Goal: Task Accomplishment & Management: Use online tool/utility

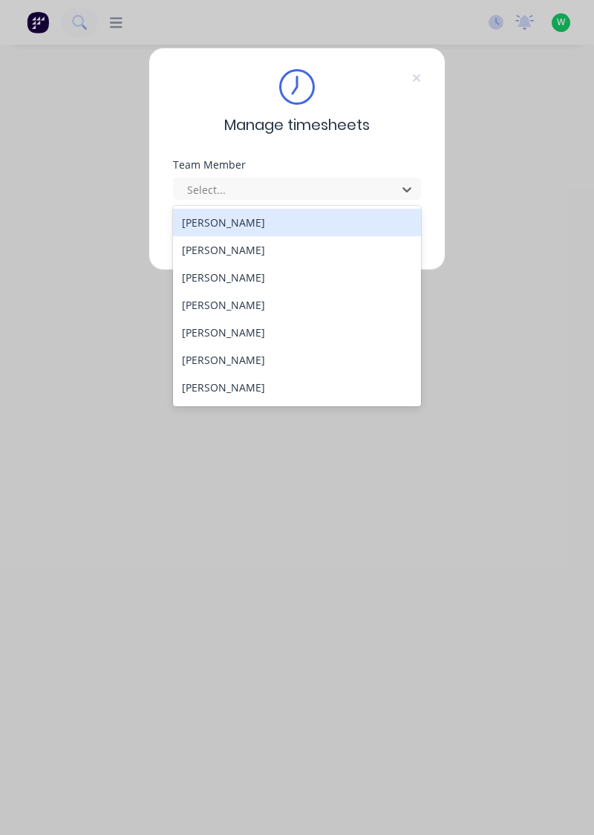
click at [220, 244] on div "[PERSON_NAME]" at bounding box center [297, 249] width 249 height 27
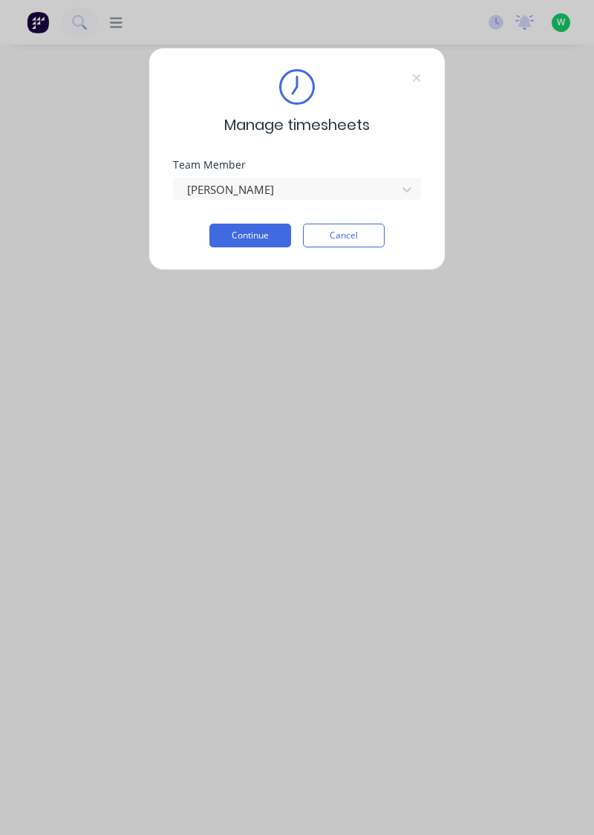
click at [258, 229] on button "Continue" at bounding box center [250, 235] width 82 height 24
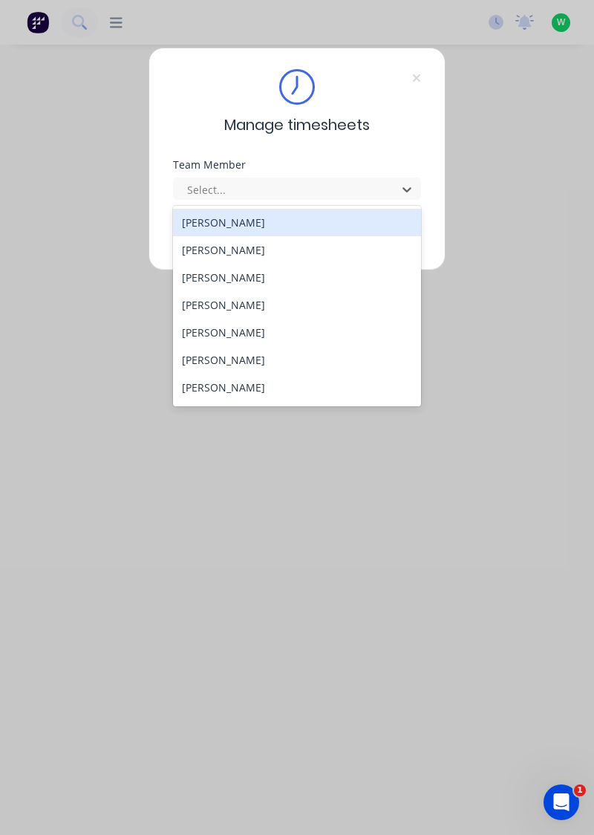
click at [230, 272] on div "[PERSON_NAME]" at bounding box center [297, 277] width 249 height 27
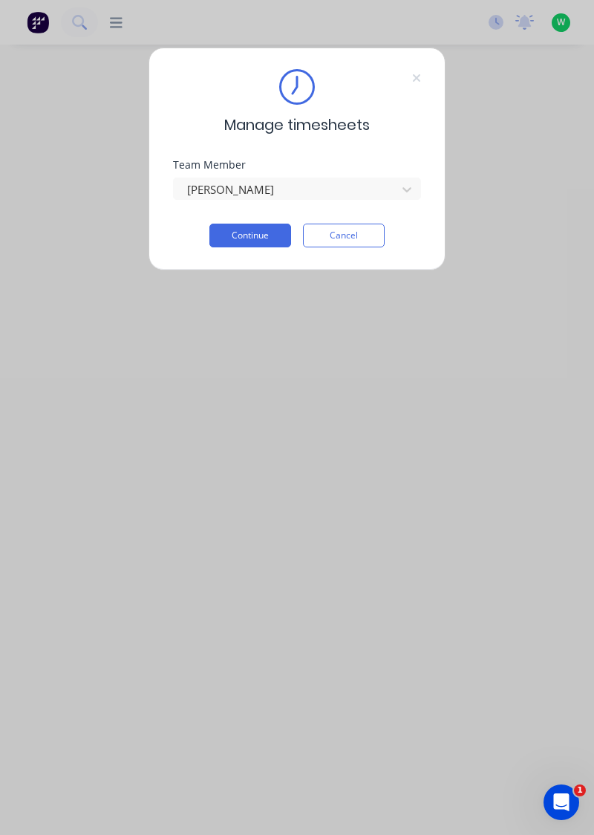
click at [262, 230] on button "Continue" at bounding box center [250, 235] width 82 height 24
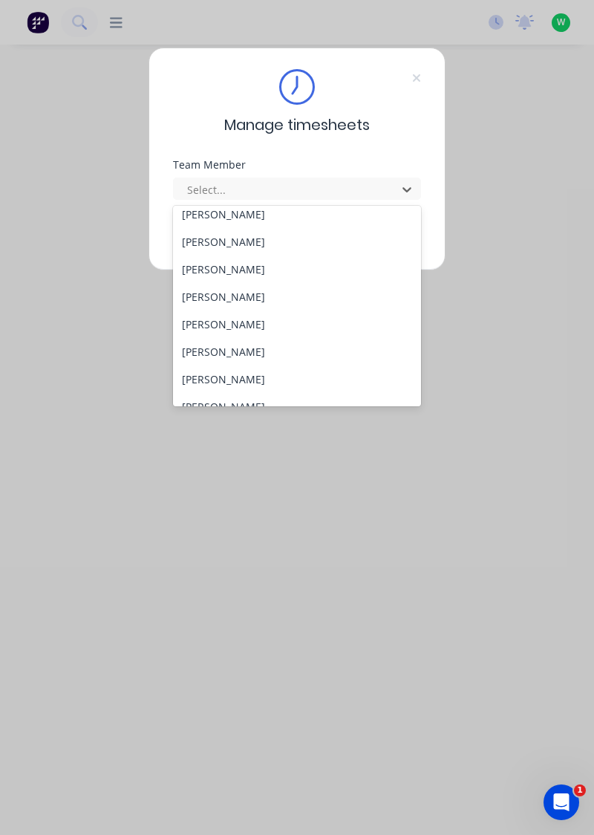
scroll to position [37, 0]
click at [247, 264] on div "[PERSON_NAME]" at bounding box center [297, 267] width 249 height 27
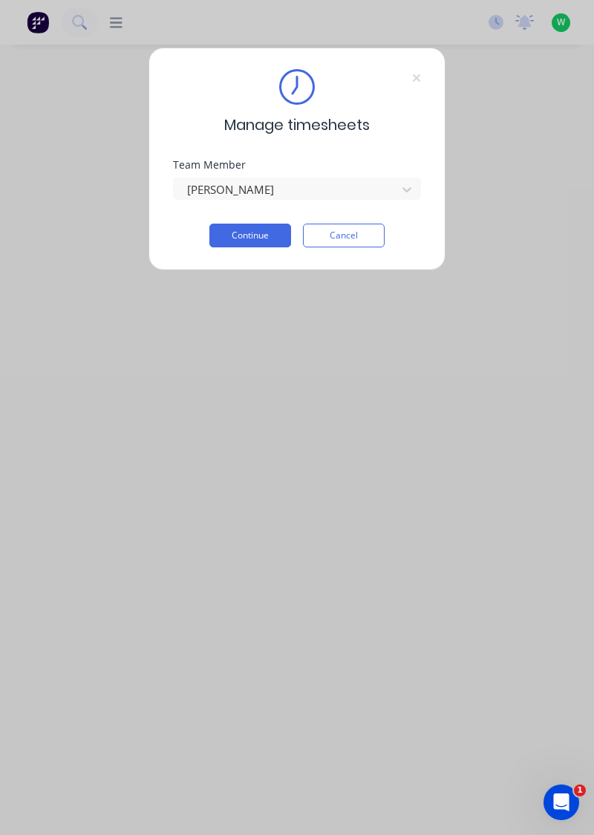
click at [267, 235] on button "Continue" at bounding box center [250, 235] width 82 height 24
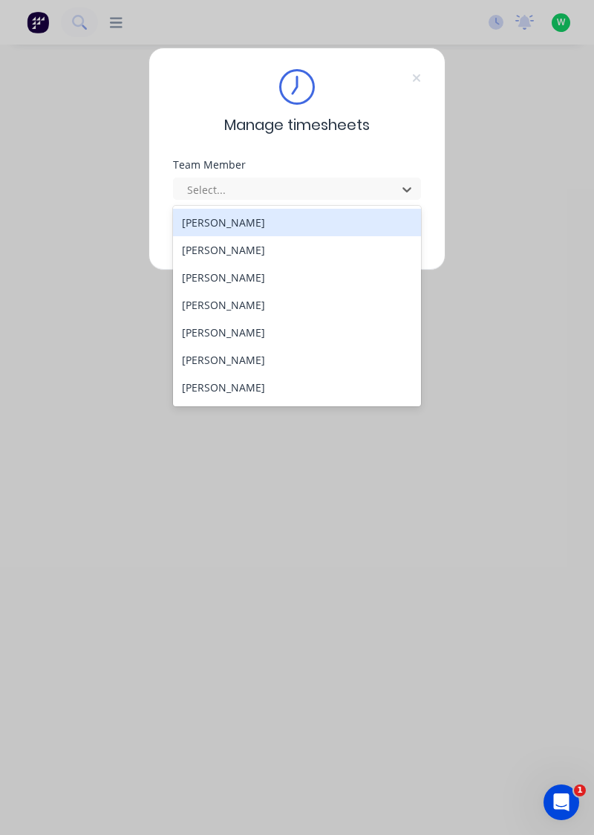
click at [229, 355] on div "[PERSON_NAME]" at bounding box center [297, 359] width 249 height 27
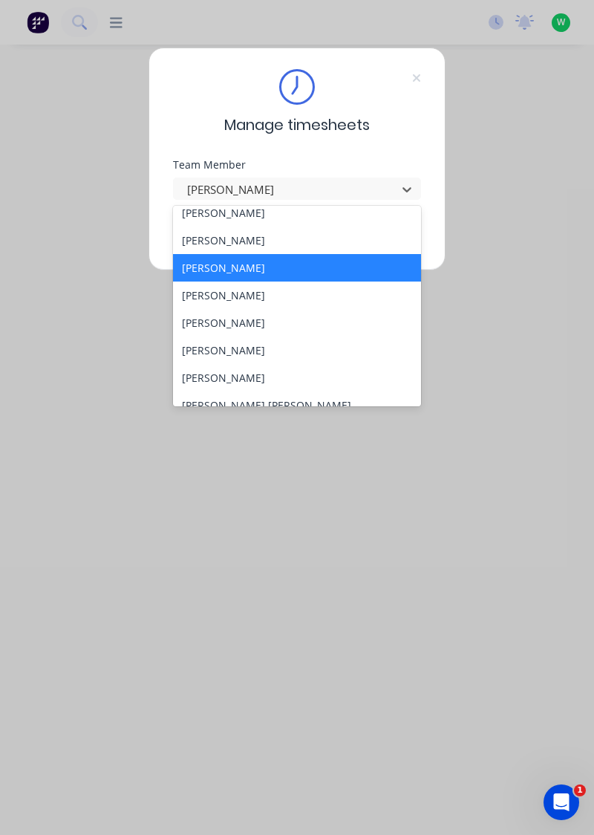
scroll to position [108, 0]
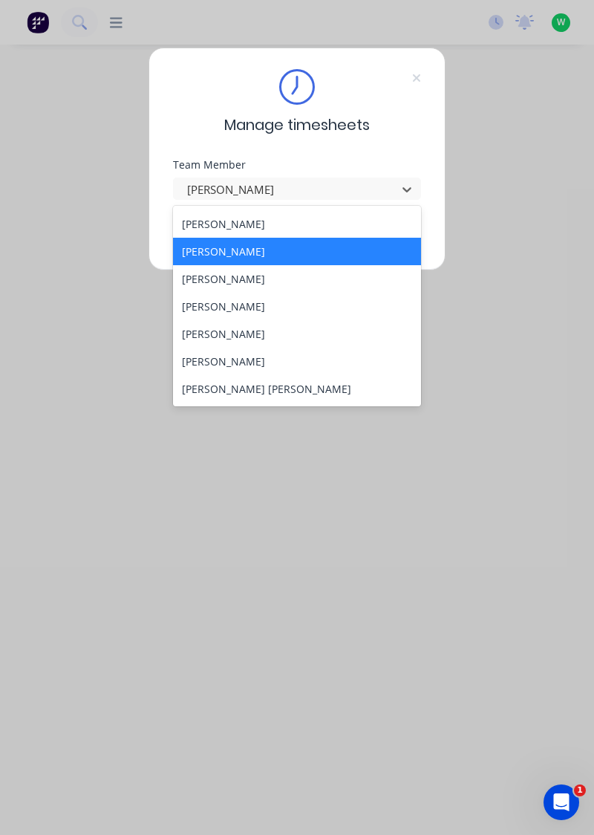
click at [251, 278] on div "[PERSON_NAME]" at bounding box center [297, 278] width 249 height 27
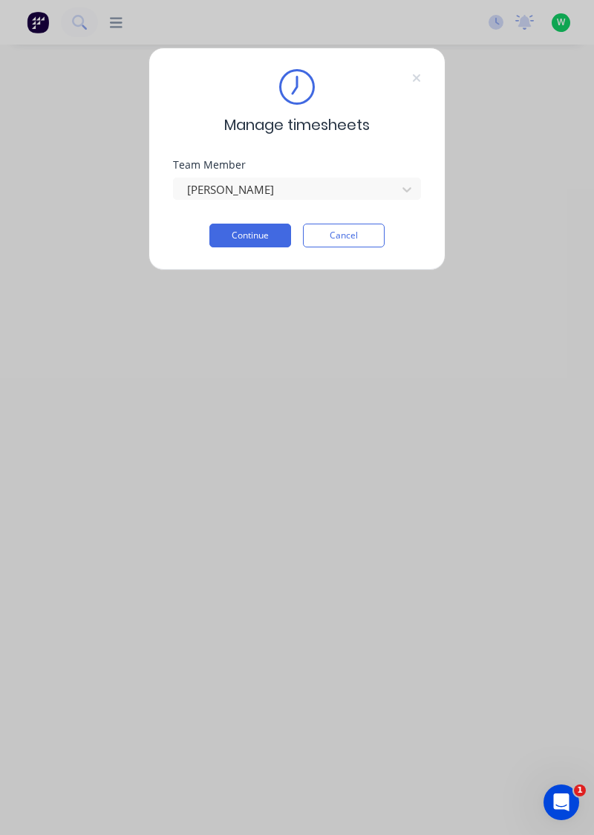
click at [255, 240] on button "Continue" at bounding box center [250, 235] width 82 height 24
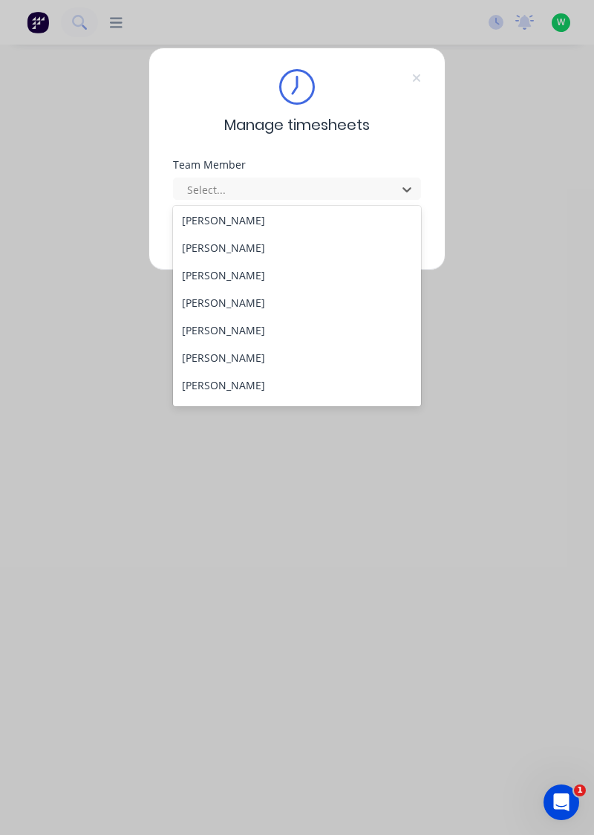
scroll to position [160, 0]
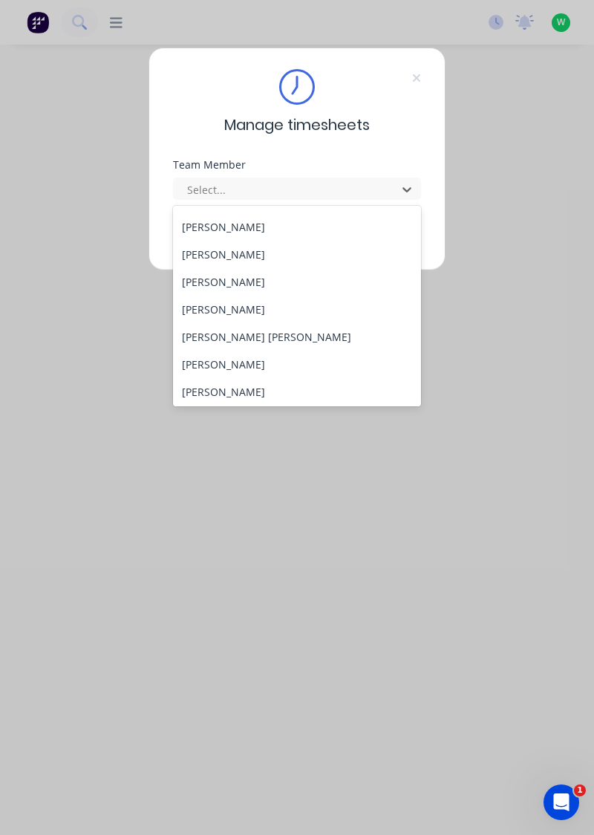
click at [260, 226] on div "[PERSON_NAME]" at bounding box center [297, 226] width 249 height 27
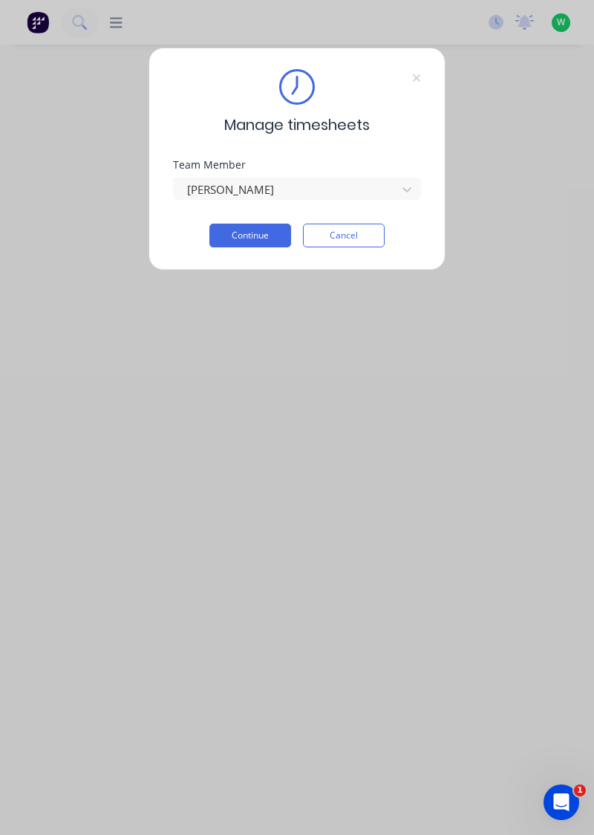
click at [260, 231] on button "Continue" at bounding box center [250, 235] width 82 height 24
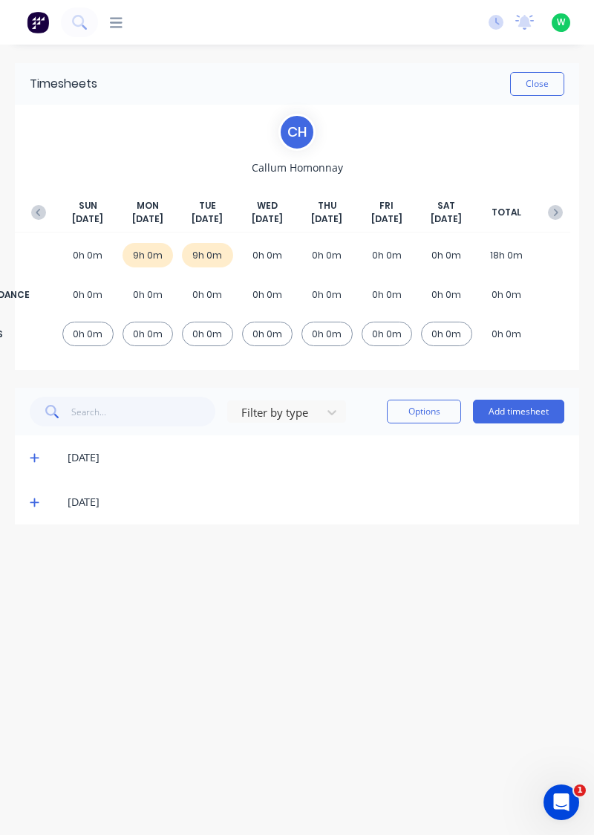
click at [33, 502] on icon at bounding box center [35, 502] width 10 height 10
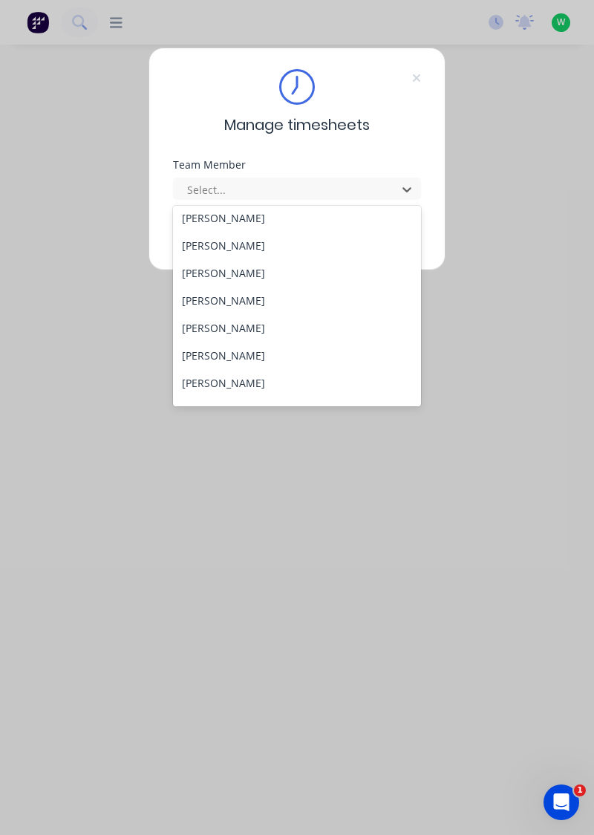
scroll to position [64, 0]
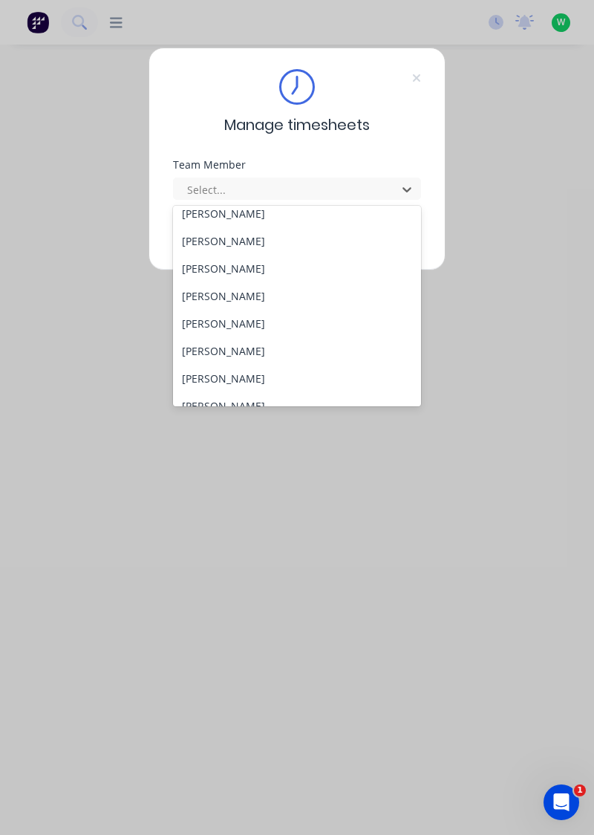
click at [244, 355] on div "[PERSON_NAME]" at bounding box center [297, 350] width 249 height 27
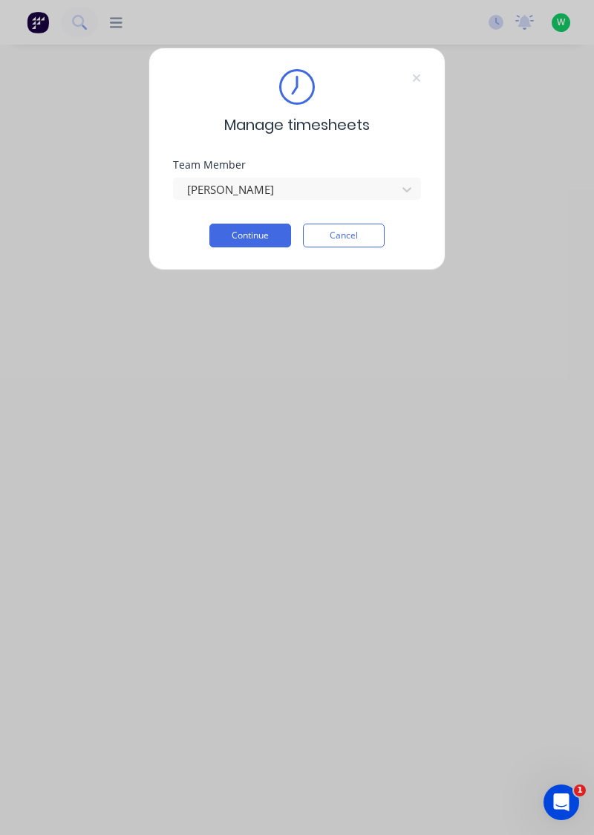
click at [263, 234] on button "Continue" at bounding box center [250, 235] width 82 height 24
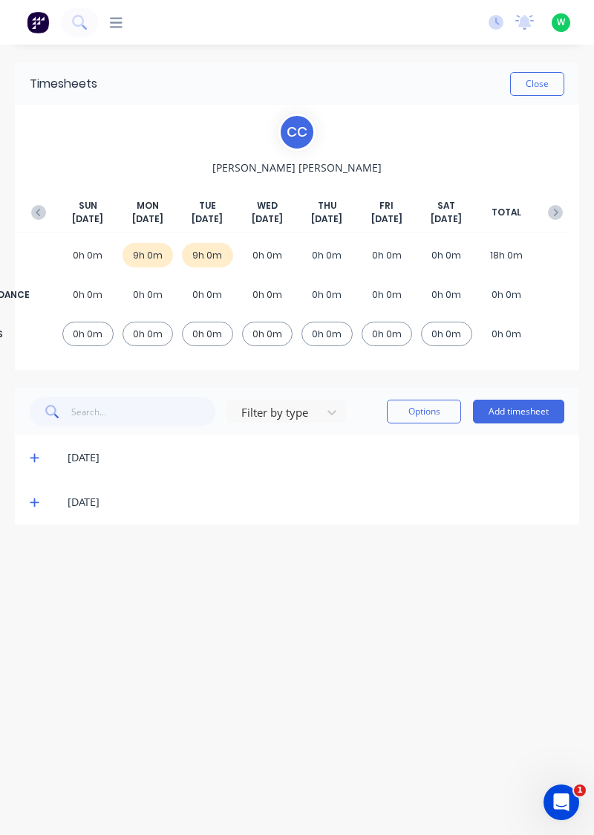
click at [33, 500] on icon at bounding box center [34, 502] width 9 height 9
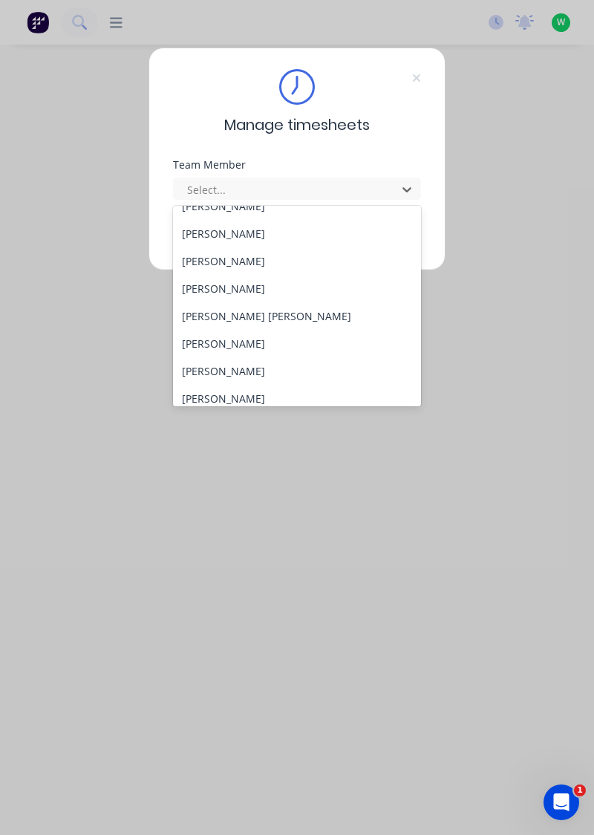
scroll to position [179, 0]
click at [238, 258] on div "[PERSON_NAME]" at bounding box center [297, 262] width 249 height 27
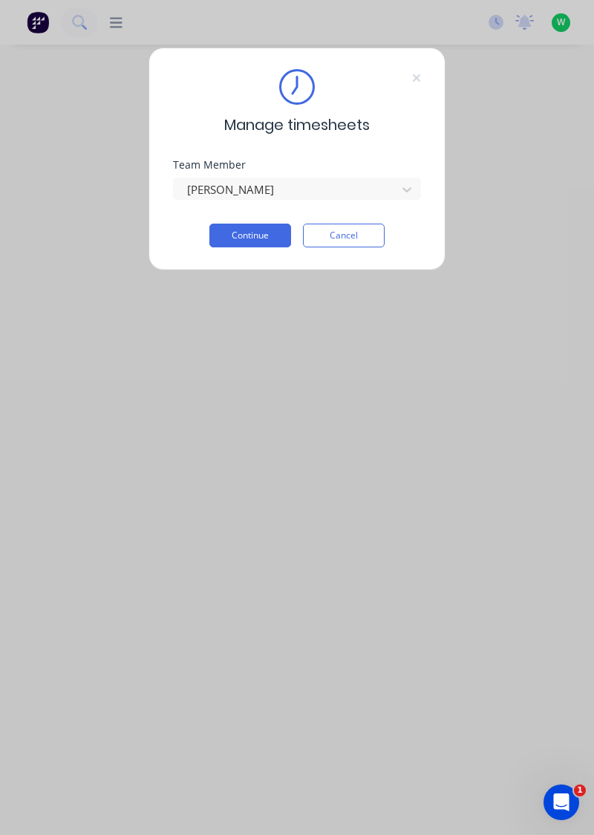
click at [244, 232] on button "Continue" at bounding box center [250, 235] width 82 height 24
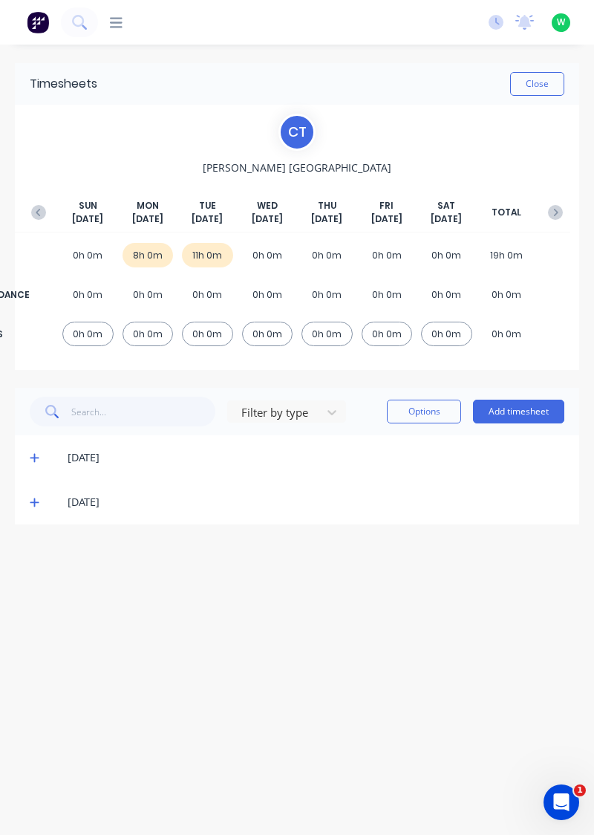
click at [36, 497] on icon at bounding box center [35, 502] width 10 height 10
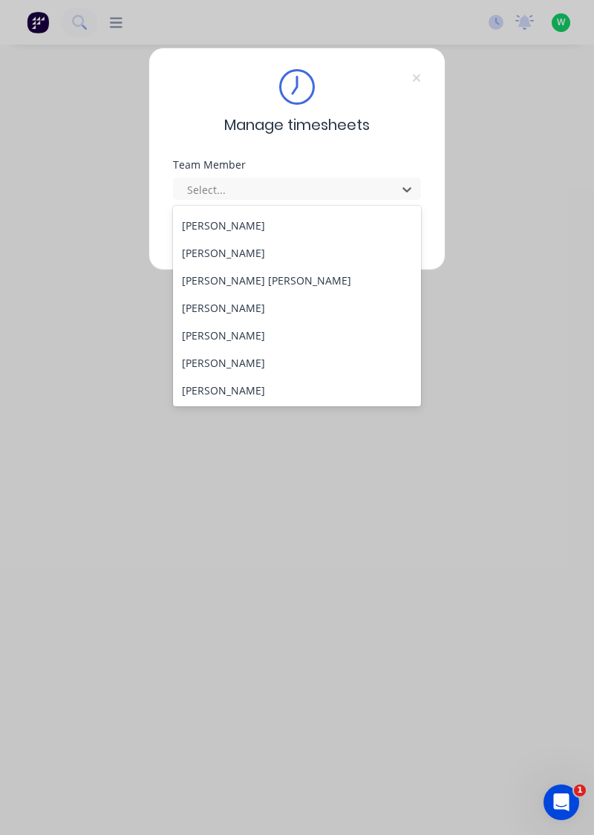
scroll to position [202, 0]
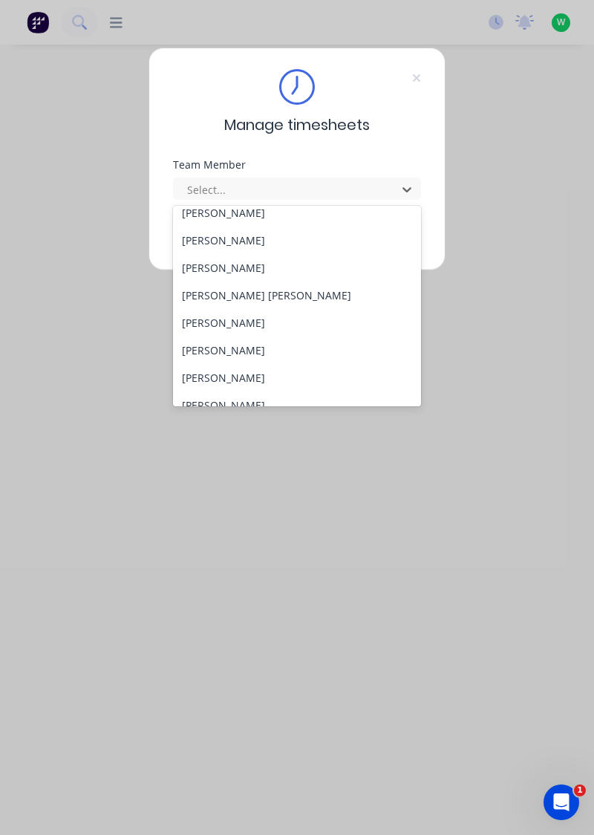
click at [216, 261] on div "[PERSON_NAME]" at bounding box center [297, 267] width 249 height 27
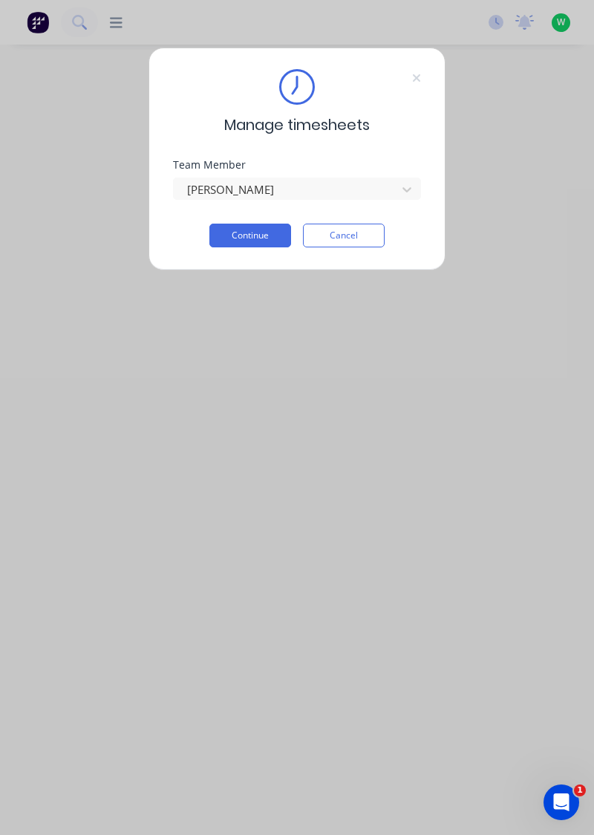
click at [252, 229] on button "Continue" at bounding box center [250, 235] width 82 height 24
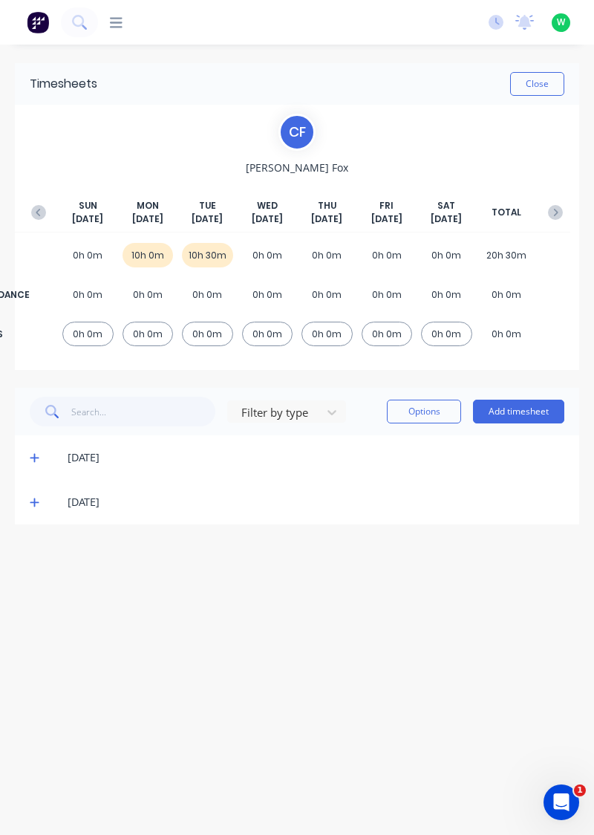
click at [34, 498] on icon at bounding box center [34, 502] width 9 height 9
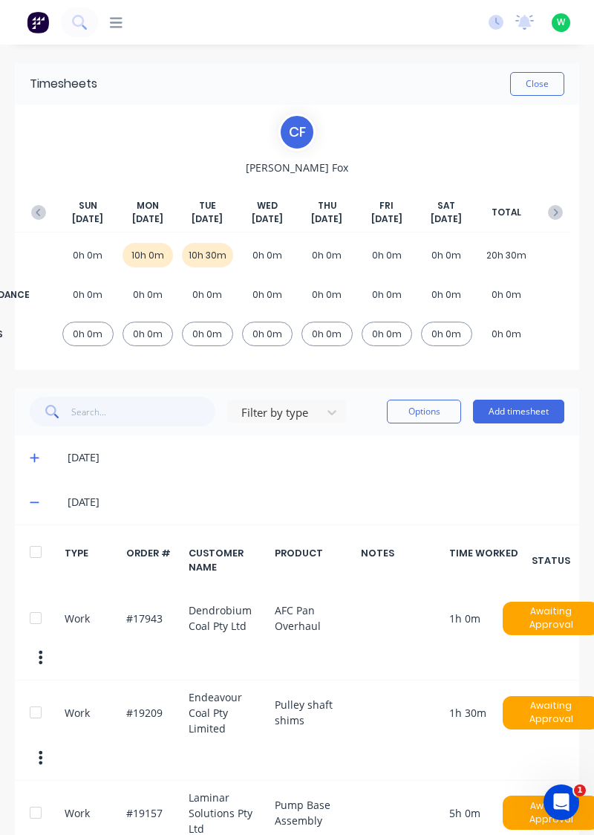
click at [31, 502] on icon at bounding box center [34, 502] width 9 height 1
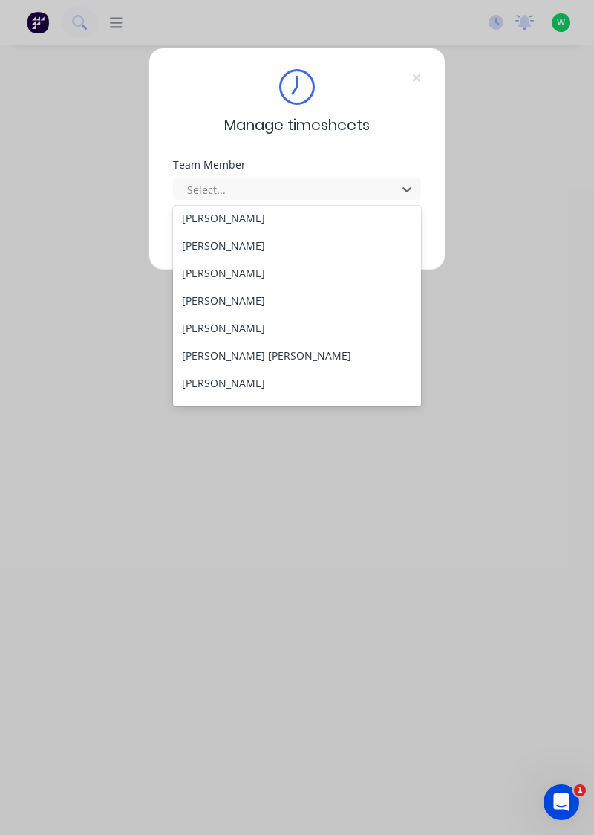
scroll to position [144, 0]
click at [218, 319] on div "[PERSON_NAME]" at bounding box center [297, 325] width 249 height 27
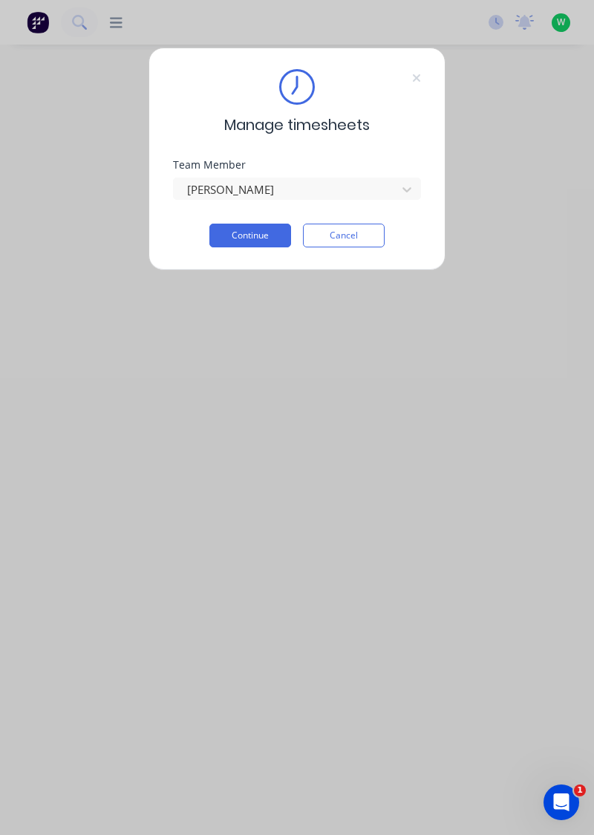
click at [264, 230] on button "Continue" at bounding box center [250, 235] width 82 height 24
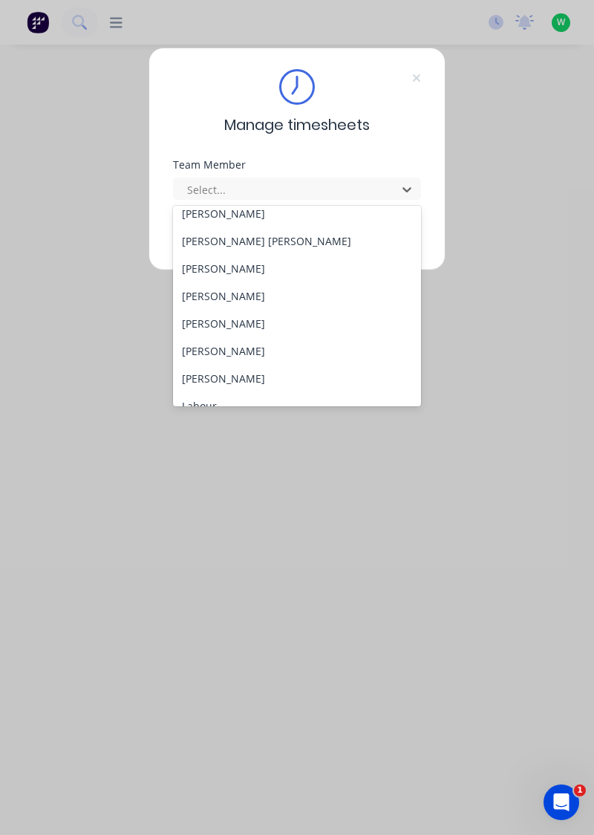
scroll to position [257, 0]
click at [224, 235] on div "[PERSON_NAME] [PERSON_NAME]" at bounding box center [297, 239] width 249 height 27
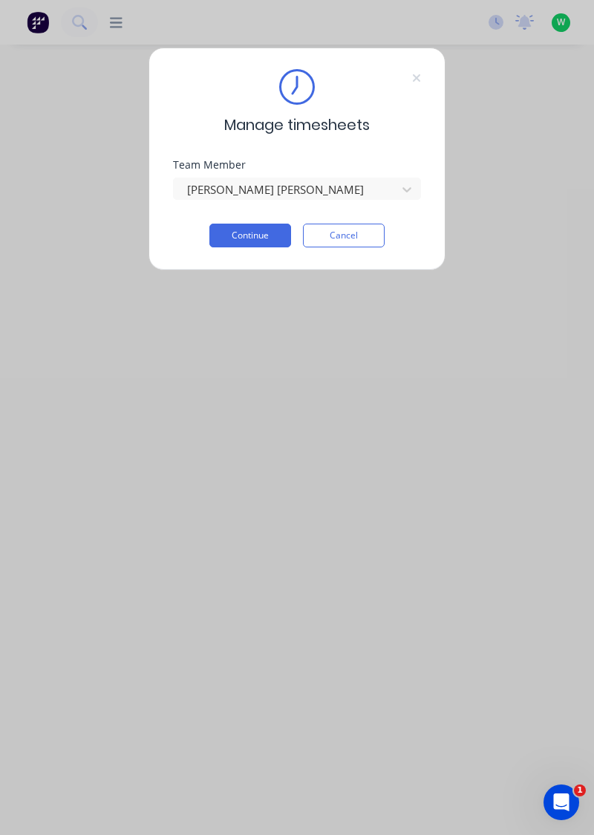
click at [257, 232] on button "Continue" at bounding box center [250, 235] width 82 height 24
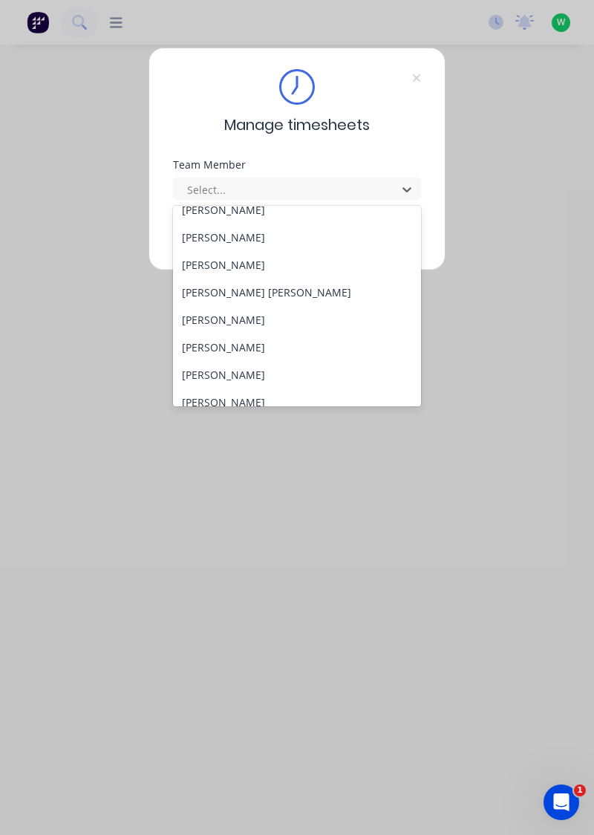
scroll to position [229, 0]
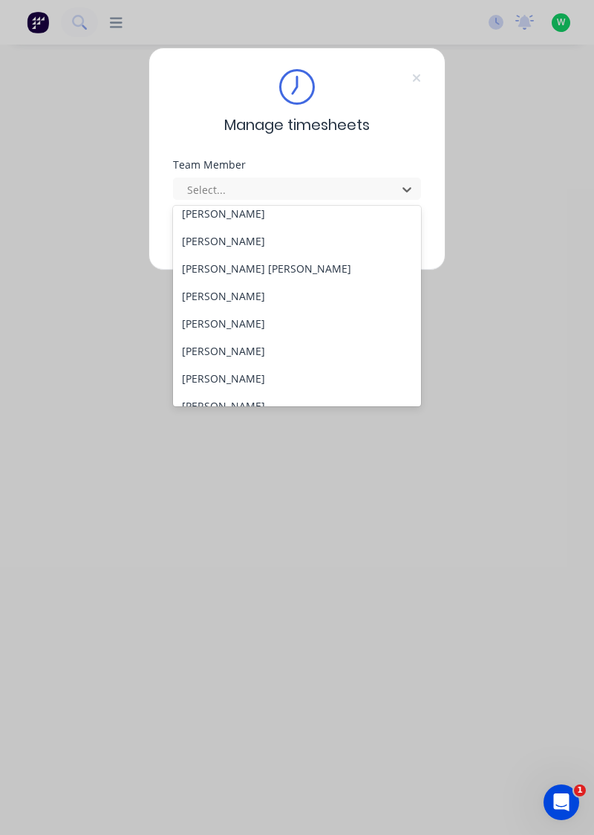
click at [238, 293] on div "[PERSON_NAME]" at bounding box center [297, 295] width 249 height 27
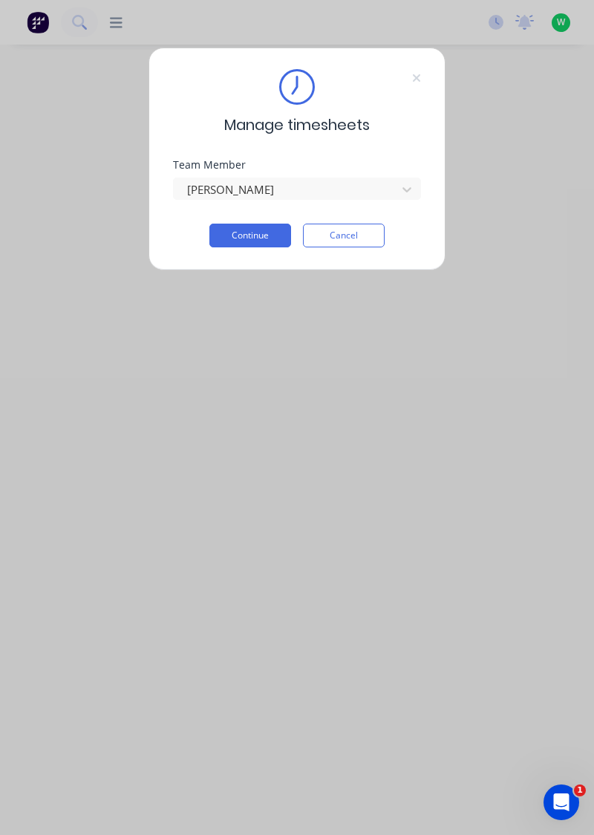
click at [264, 230] on button "Continue" at bounding box center [250, 235] width 82 height 24
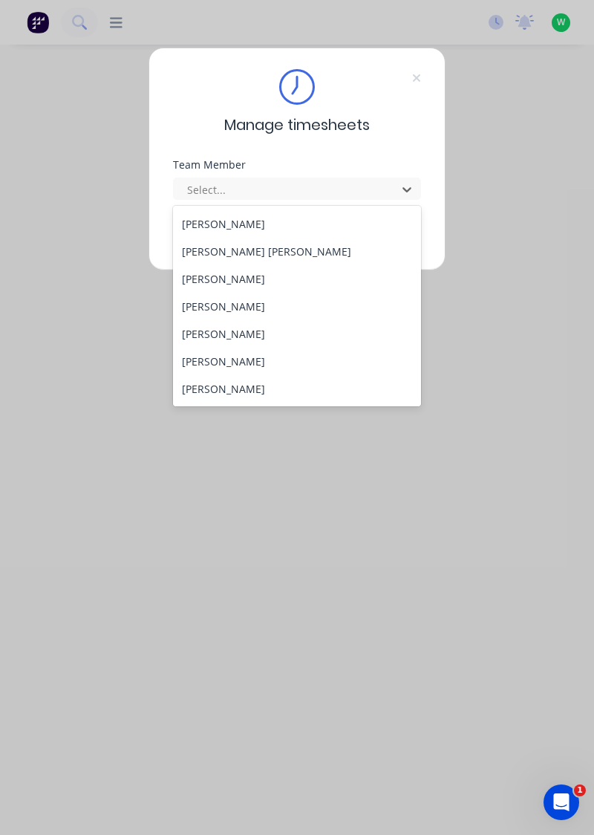
scroll to position [247, 0]
click at [246, 301] on div "[PERSON_NAME]" at bounding box center [297, 305] width 249 height 27
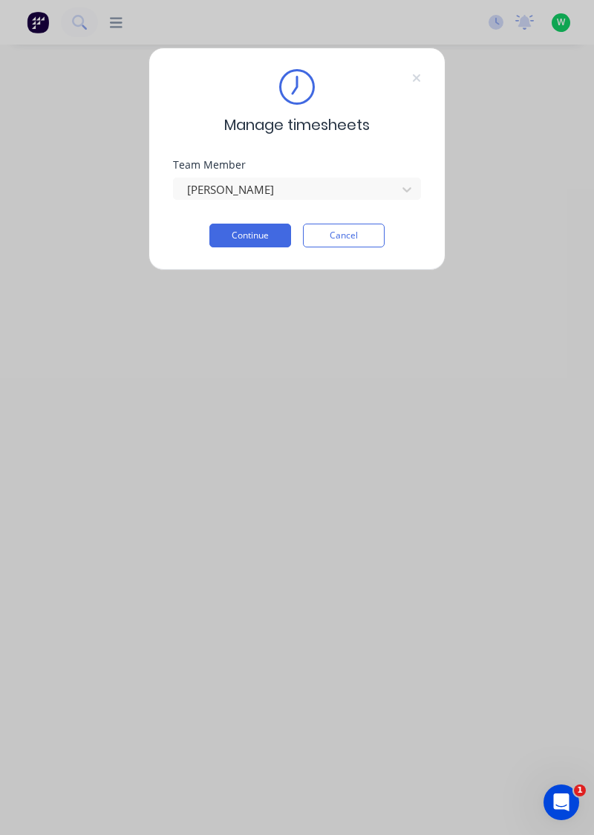
click at [267, 231] on button "Continue" at bounding box center [250, 235] width 82 height 24
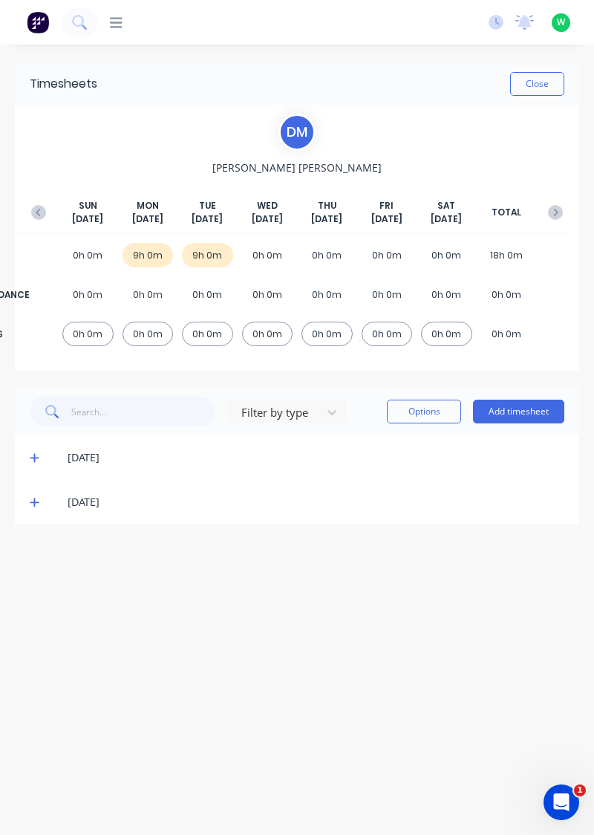
click at [37, 505] on icon at bounding box center [35, 502] width 10 height 10
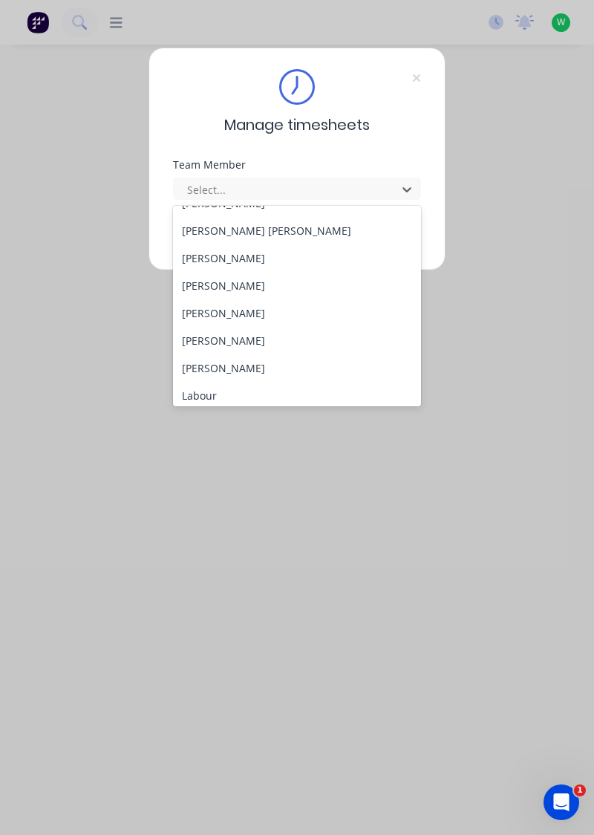
scroll to position [264, 0]
click at [242, 285] on div "[PERSON_NAME]" at bounding box center [297, 287] width 249 height 27
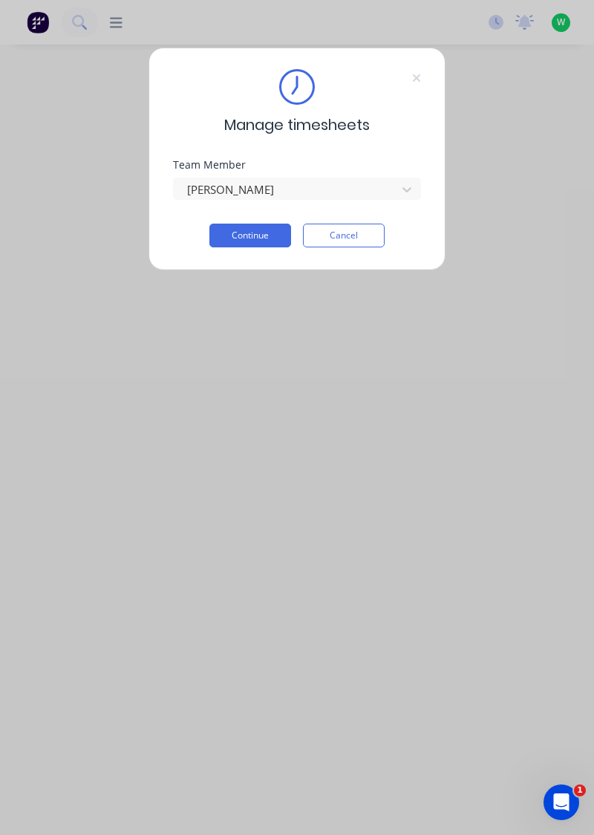
click at [266, 232] on button "Continue" at bounding box center [250, 235] width 82 height 24
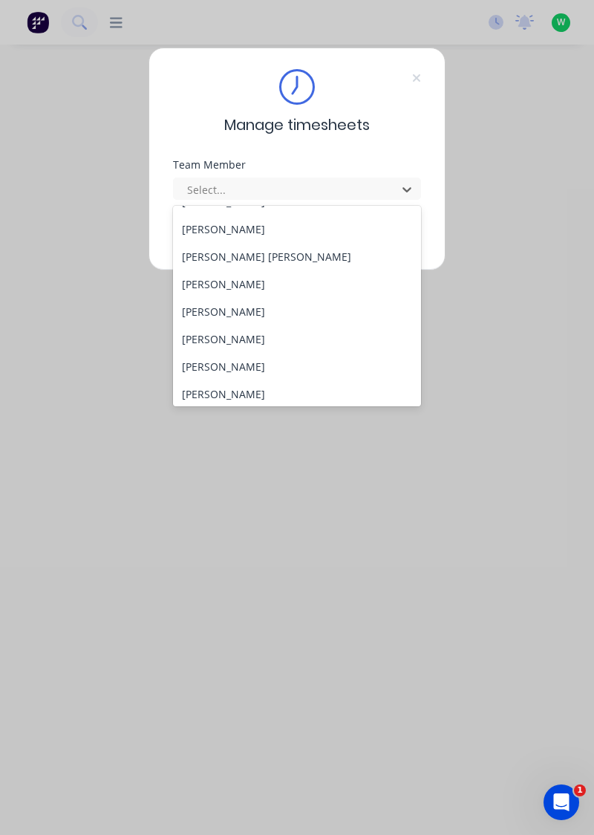
scroll to position [239, 0]
click at [229, 362] on div "[PERSON_NAME]" at bounding box center [297, 367] width 249 height 27
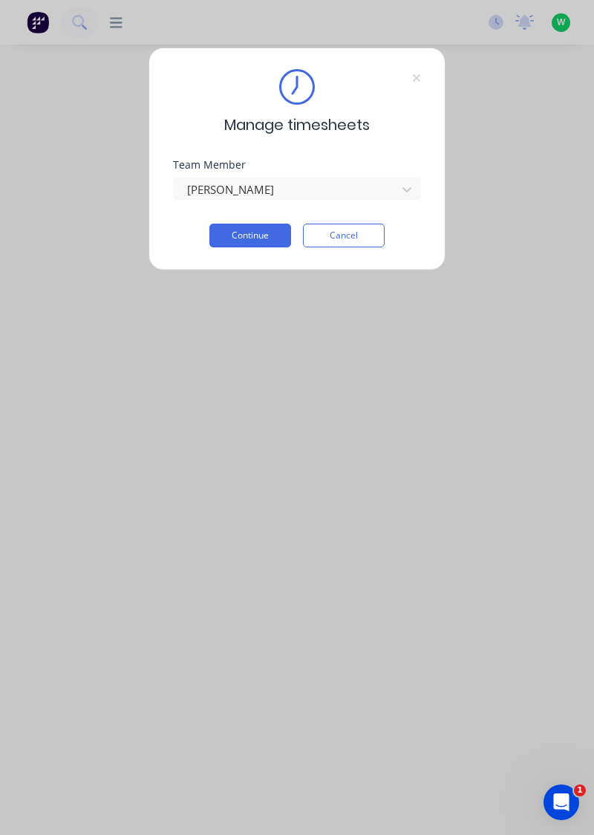
click at [264, 237] on button "Continue" at bounding box center [250, 235] width 82 height 24
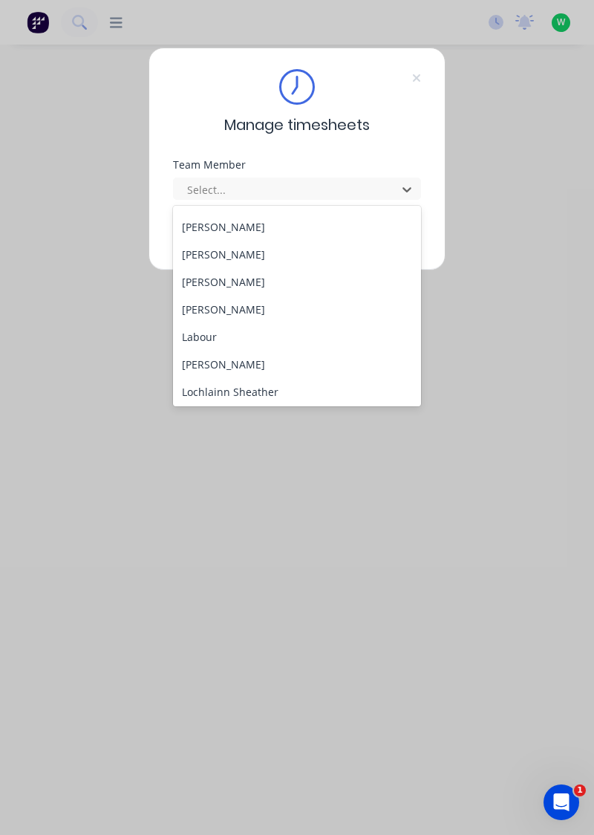
scroll to position [326, 0]
click at [230, 306] on div "[PERSON_NAME]" at bounding box center [297, 308] width 249 height 27
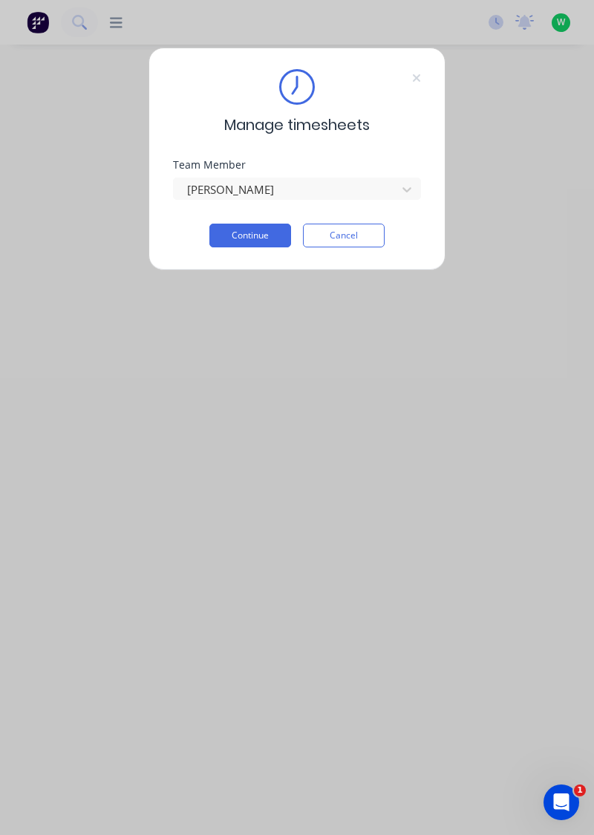
click at [266, 235] on button "Continue" at bounding box center [250, 235] width 82 height 24
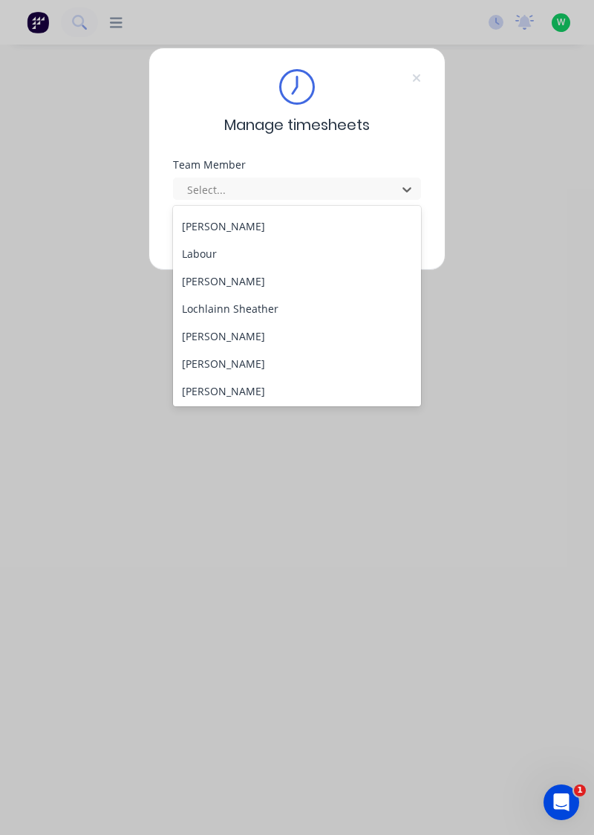
scroll to position [409, 0]
click at [233, 281] on div "[PERSON_NAME]" at bounding box center [297, 280] width 249 height 27
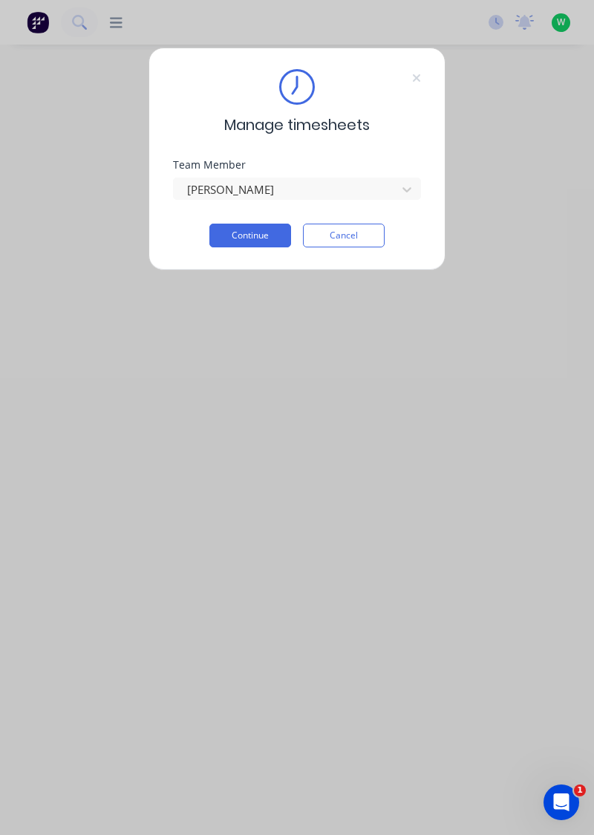
click at [261, 232] on button "Continue" at bounding box center [250, 235] width 82 height 24
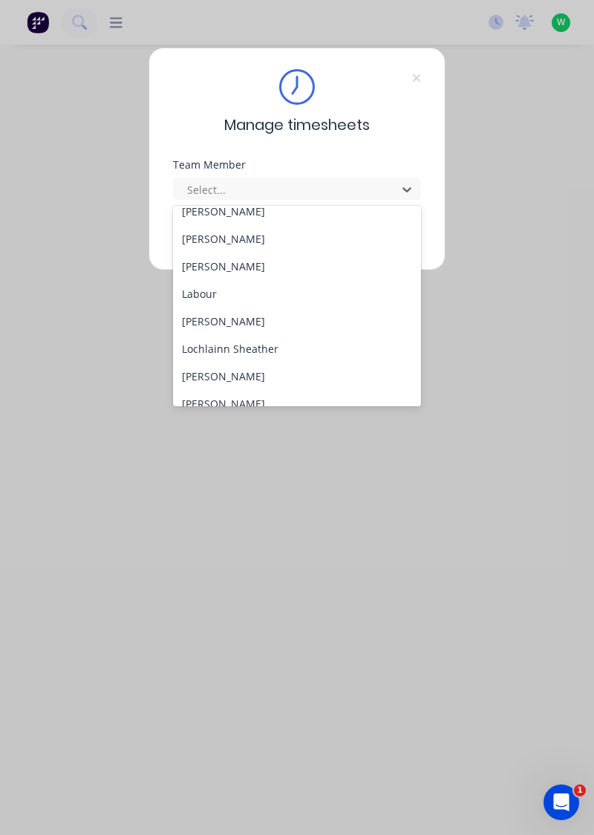
scroll to position [371, 0]
click at [272, 342] on div "Lochlainn Sheather" at bounding box center [297, 346] width 249 height 27
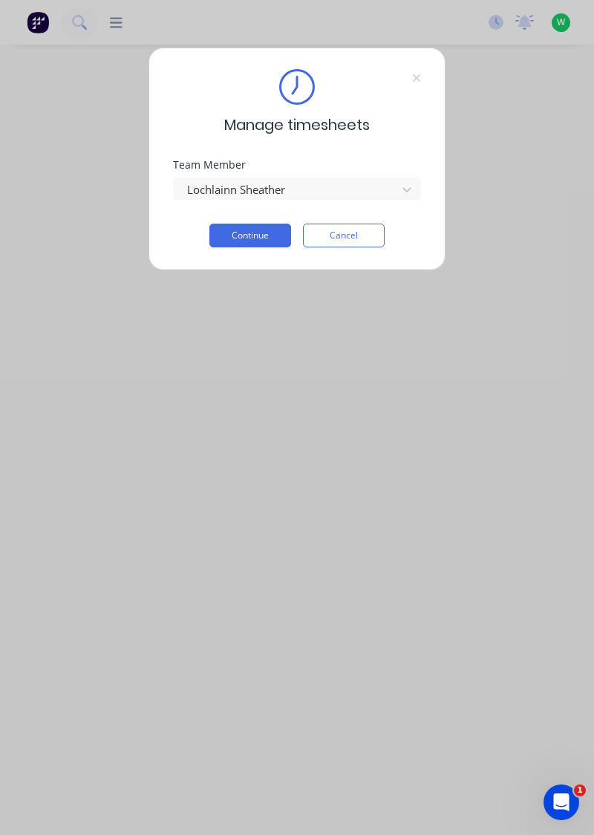
click at [269, 237] on button "Continue" at bounding box center [250, 235] width 82 height 24
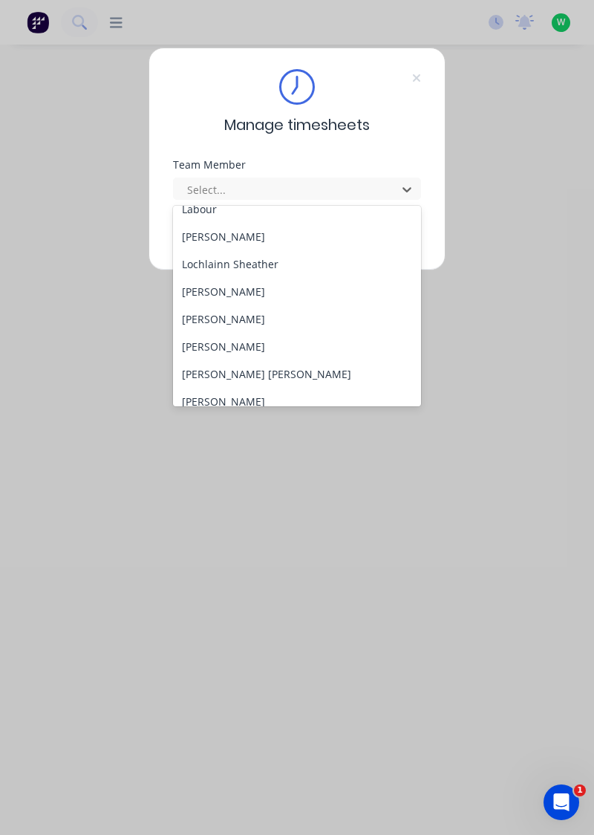
scroll to position [462, 0]
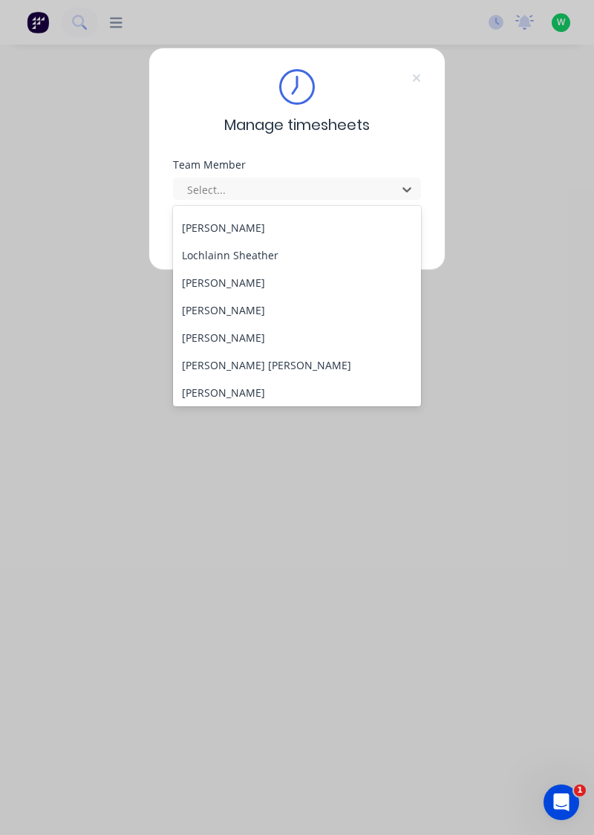
click at [252, 287] on div "[PERSON_NAME]" at bounding box center [297, 282] width 249 height 27
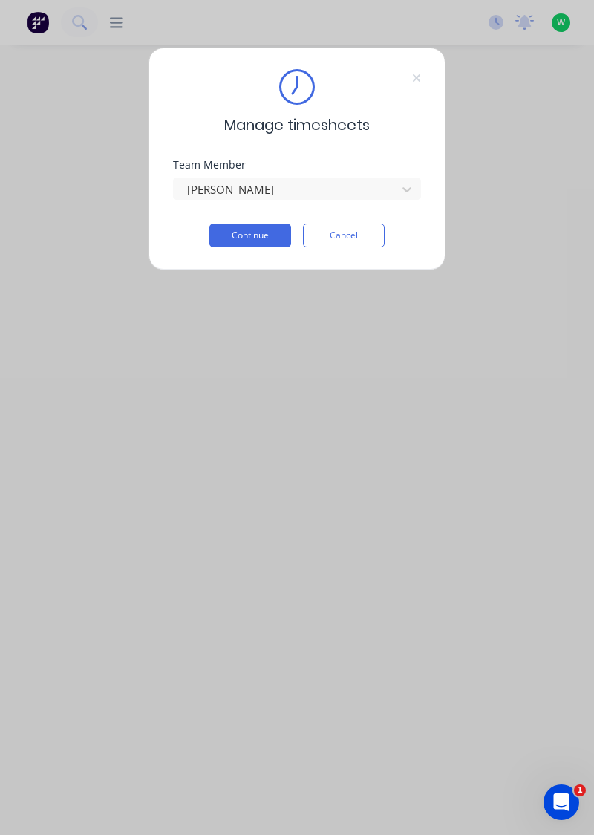
click at [267, 239] on button "Continue" at bounding box center [250, 235] width 82 height 24
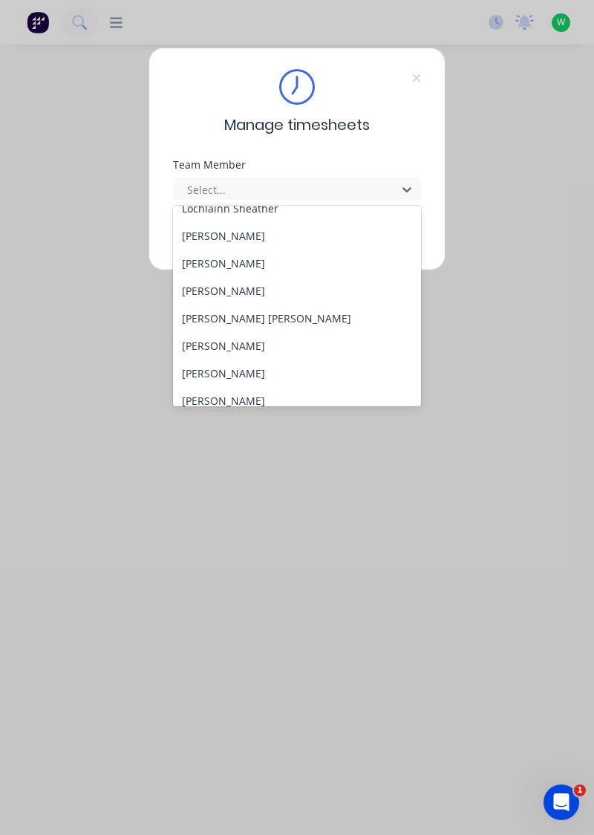
scroll to position [510, 0]
click at [248, 239] on div "[PERSON_NAME]" at bounding box center [297, 234] width 249 height 27
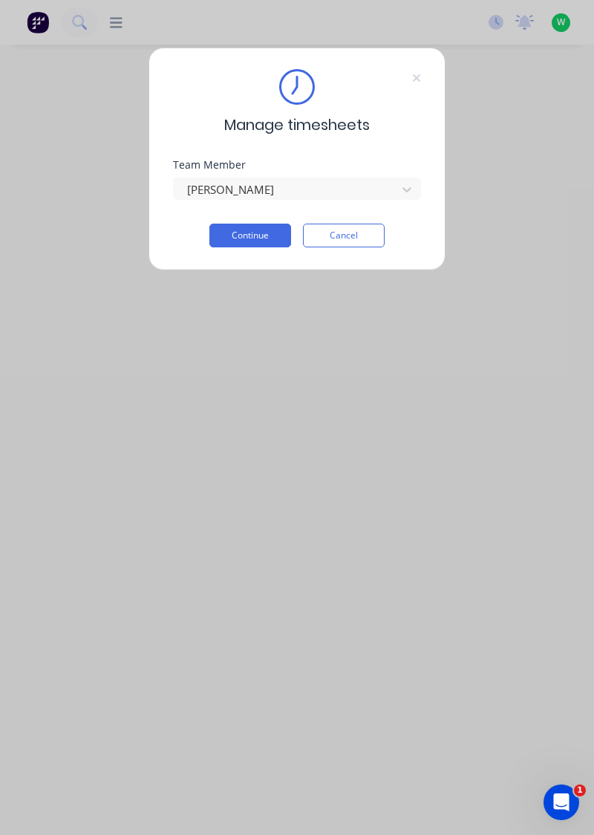
click at [263, 240] on button "Continue" at bounding box center [250, 235] width 82 height 24
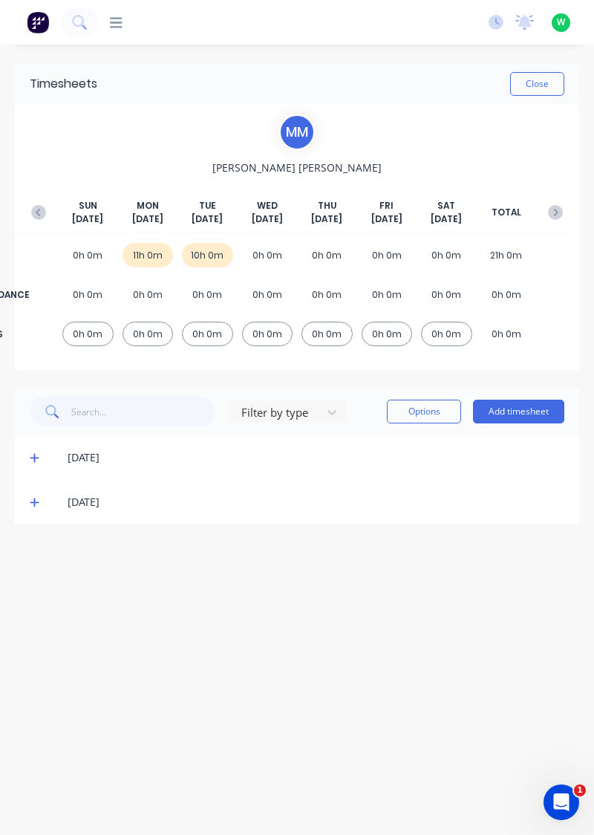
click at [36, 503] on icon at bounding box center [35, 502] width 10 height 10
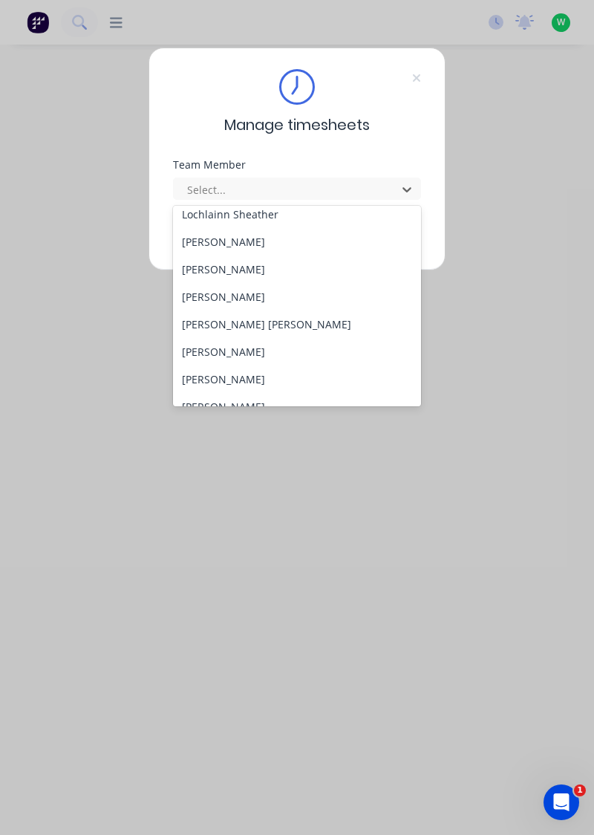
scroll to position [503, 0]
click at [235, 267] on div "[PERSON_NAME]" at bounding box center [297, 268] width 249 height 27
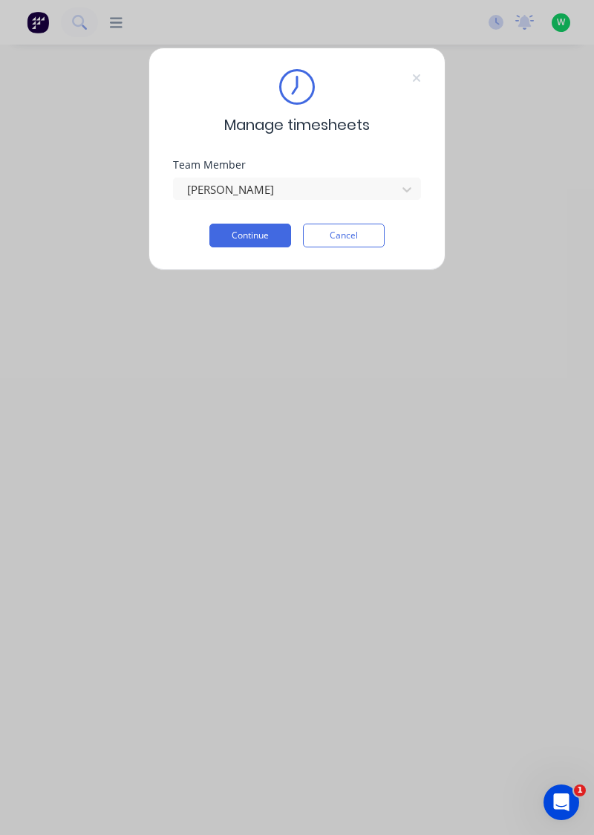
click at [263, 230] on button "Continue" at bounding box center [250, 235] width 82 height 24
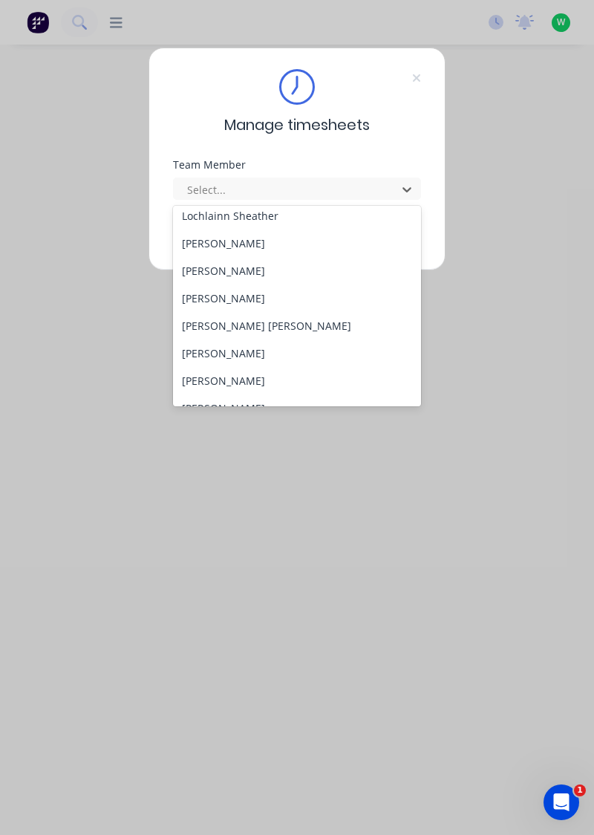
scroll to position [505, 0]
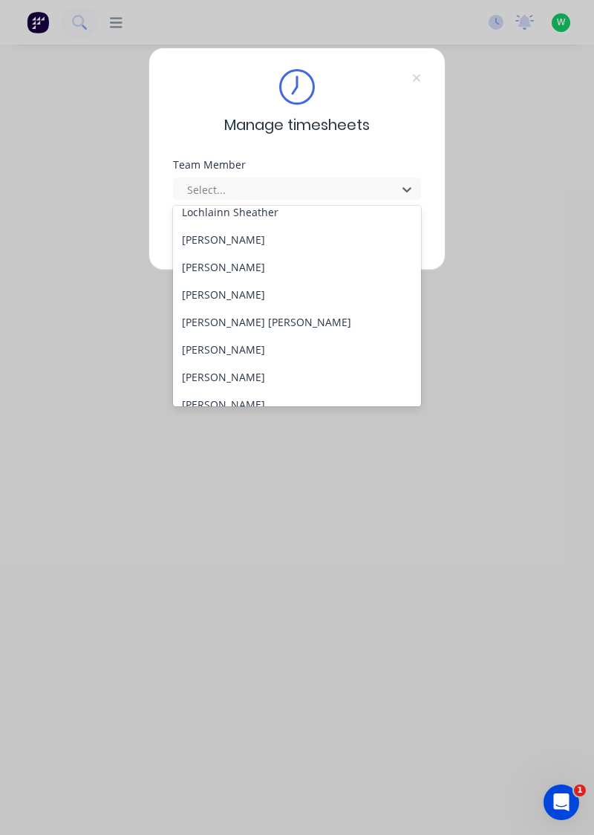
click at [212, 325] on div "[PERSON_NAME] [PERSON_NAME]" at bounding box center [297, 321] width 249 height 27
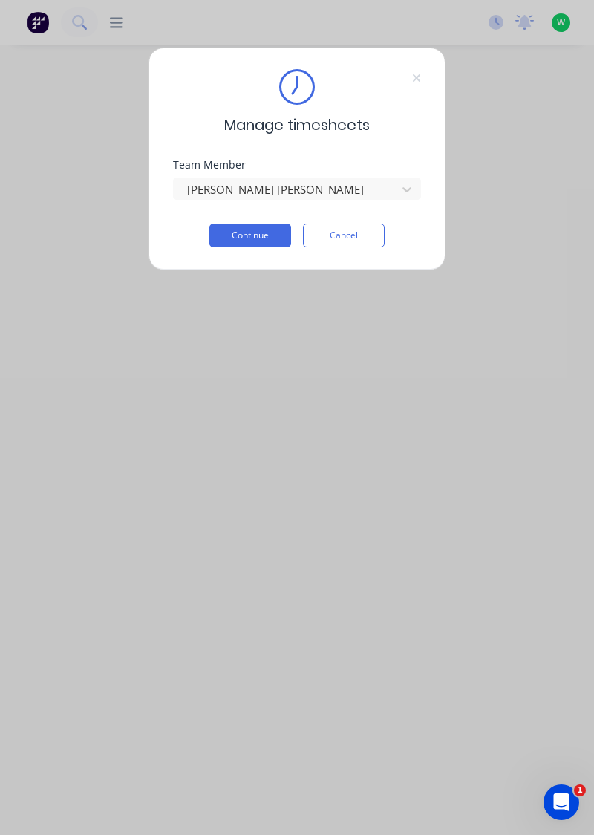
click at [258, 230] on button "Continue" at bounding box center [250, 235] width 82 height 24
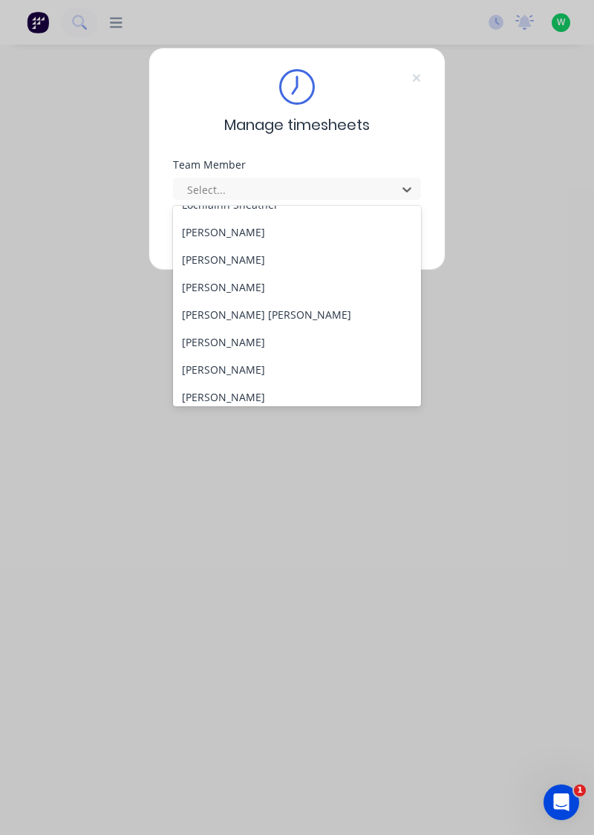
scroll to position [515, 0]
click at [248, 336] on div "[PERSON_NAME]" at bounding box center [297, 339] width 249 height 27
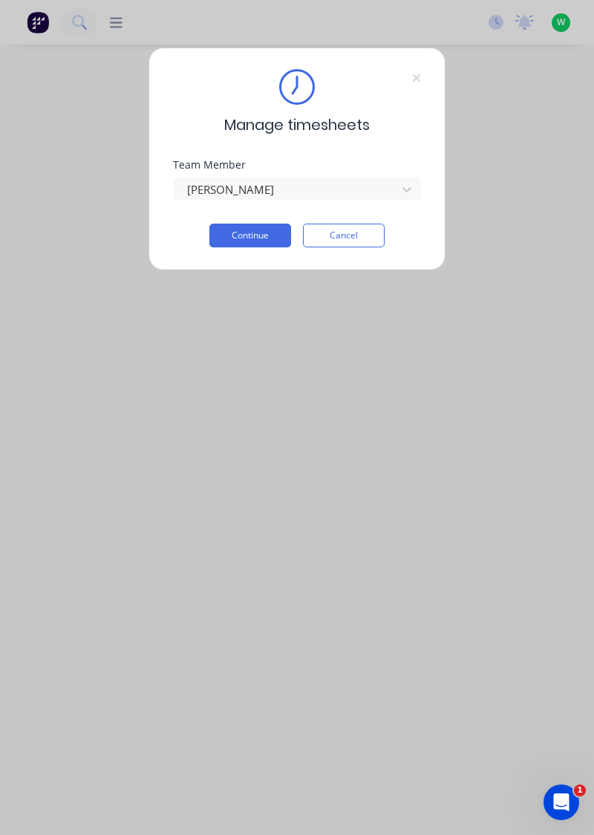
click at [264, 238] on button "Continue" at bounding box center [250, 235] width 82 height 24
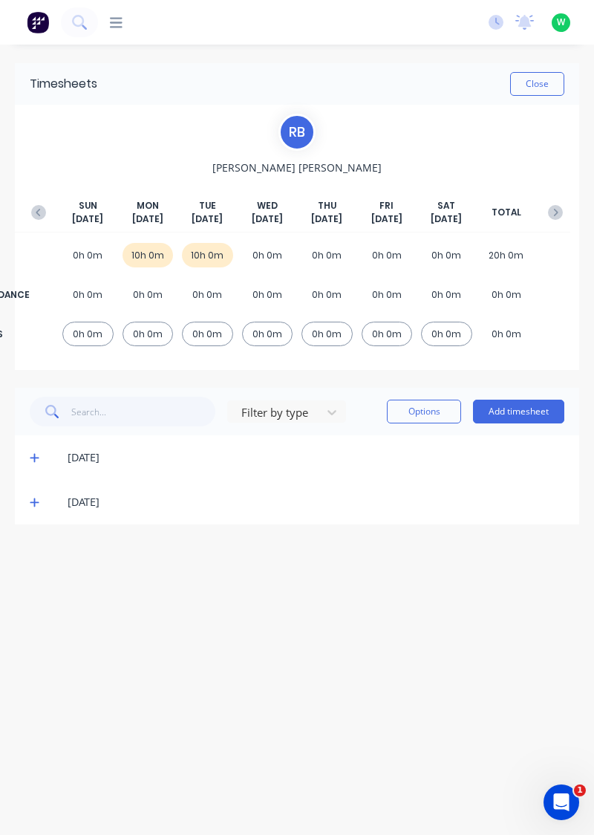
click at [36, 508] on span at bounding box center [37, 502] width 14 height 15
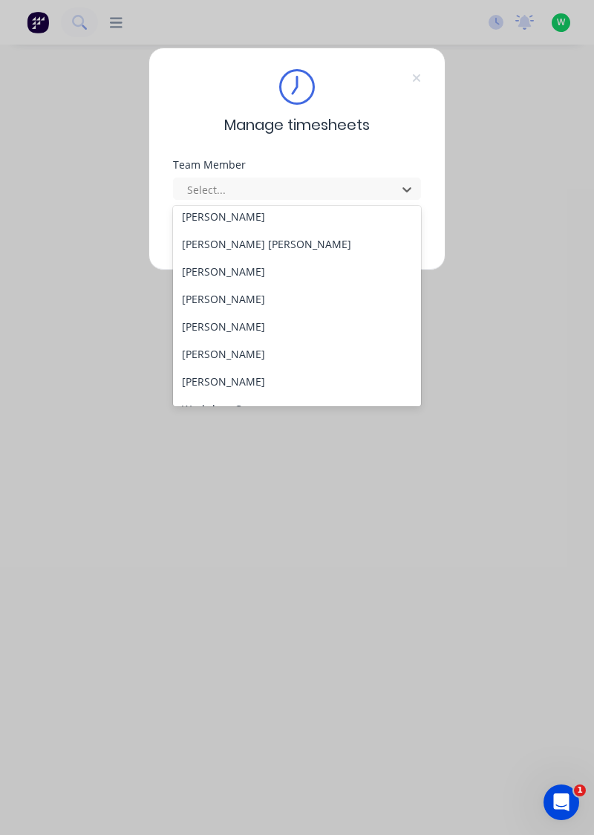
scroll to position [584, 0]
click at [198, 295] on div "[PERSON_NAME]" at bounding box center [297, 297] width 249 height 27
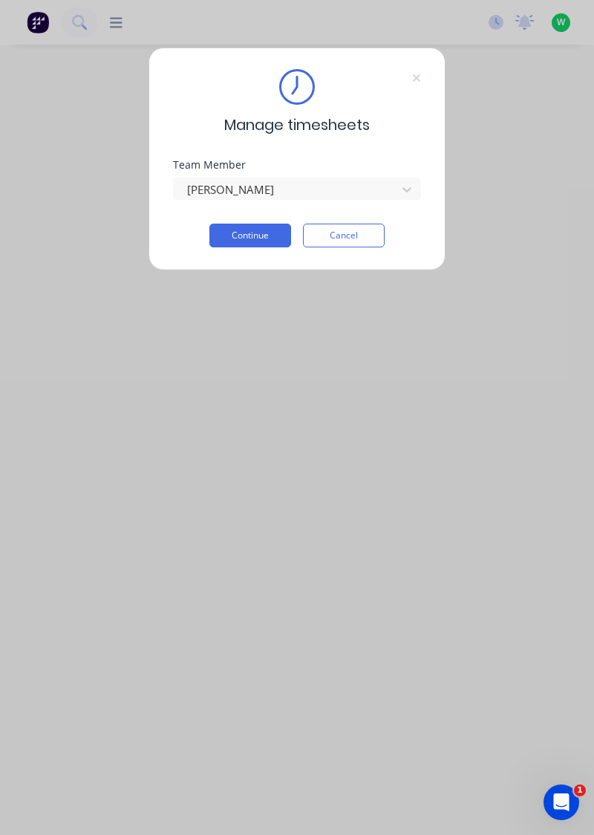
click at [223, 230] on button "Continue" at bounding box center [250, 235] width 82 height 24
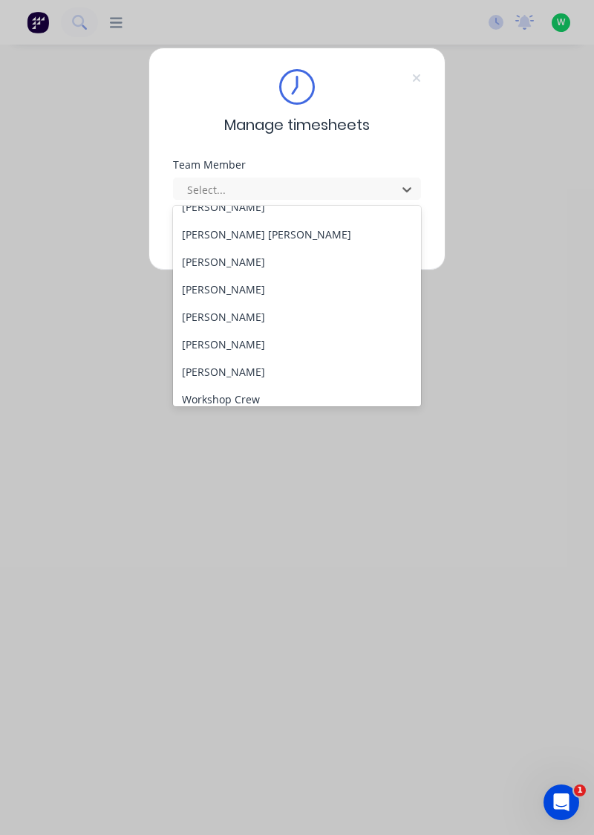
scroll to position [594, 0]
click at [213, 284] on div "Sam Dear" at bounding box center [297, 287] width 249 height 27
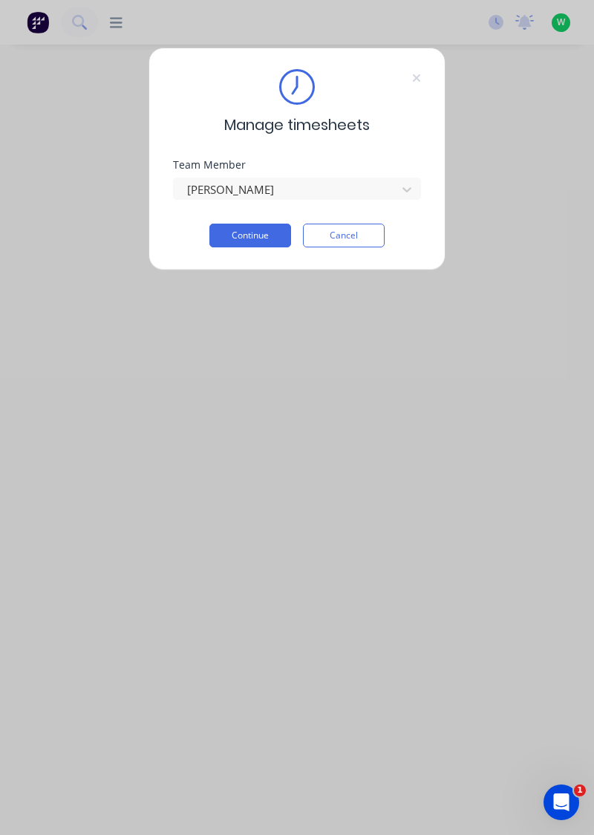
click at [260, 230] on button "Continue" at bounding box center [250, 235] width 82 height 24
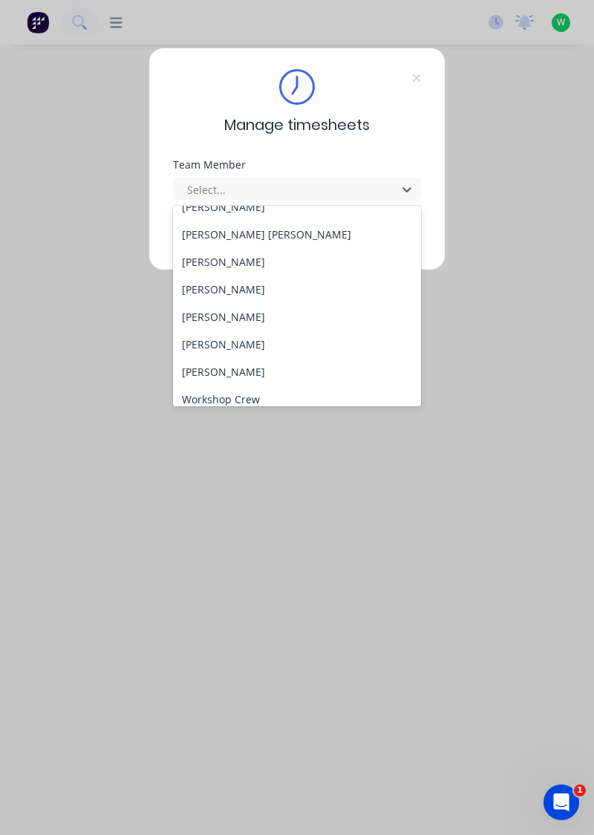
scroll to position [593, 0]
click at [227, 313] on div "[PERSON_NAME]" at bounding box center [297, 315] width 249 height 27
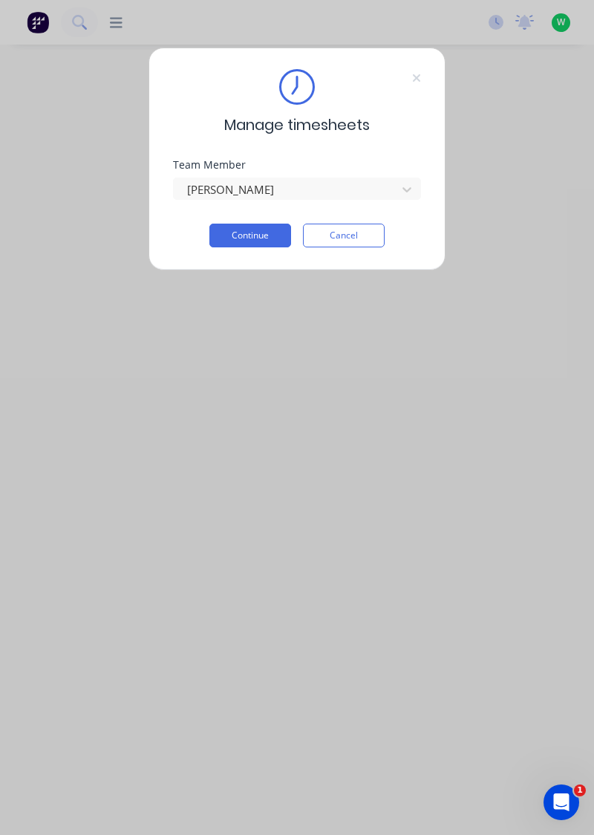
click at [266, 232] on button "Continue" at bounding box center [250, 235] width 82 height 24
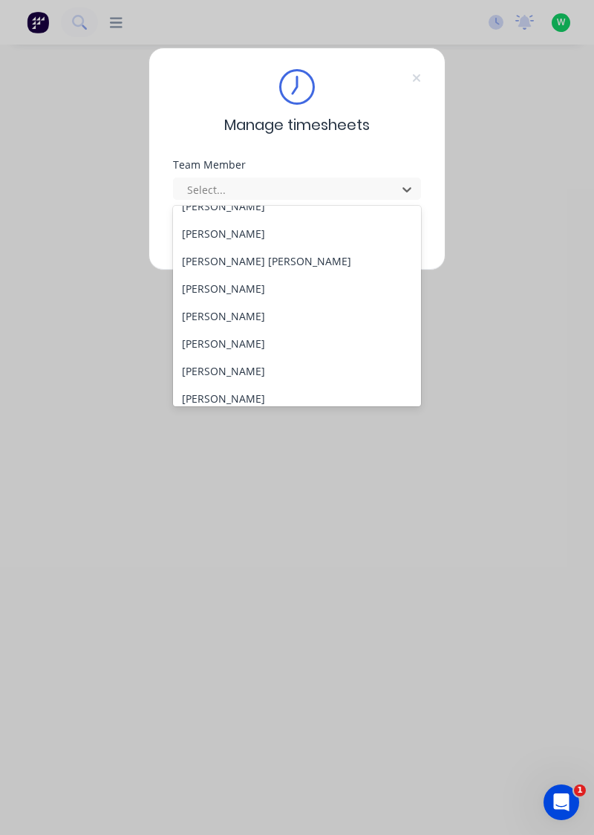
scroll to position [567, 0]
click at [226, 367] on div "[PERSON_NAME]" at bounding box center [297, 369] width 249 height 27
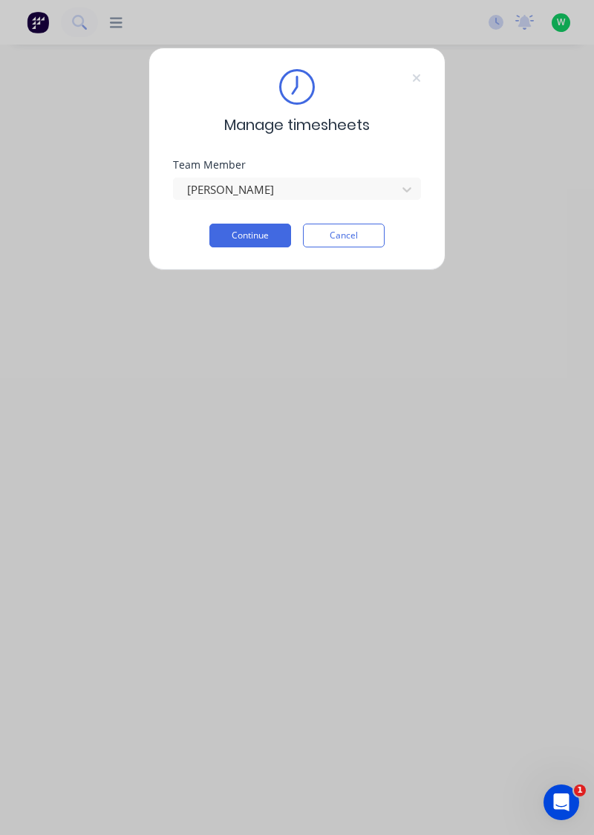
click at [264, 235] on button "Continue" at bounding box center [250, 235] width 82 height 24
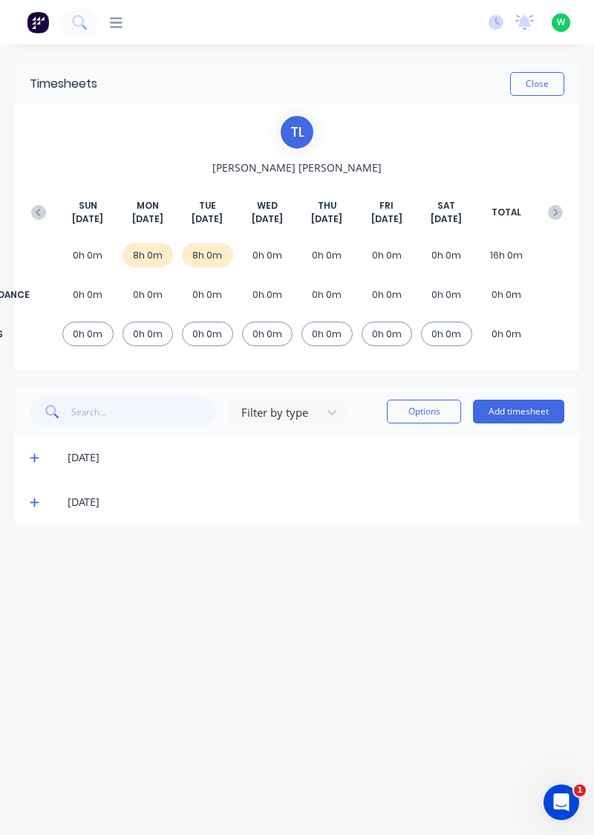
click at [36, 208] on icon "button" at bounding box center [38, 212] width 15 height 15
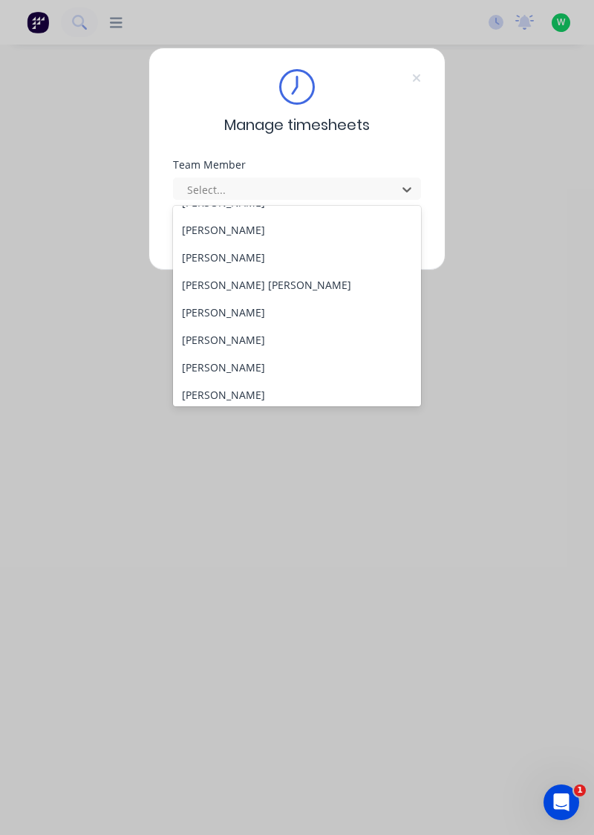
scroll to position [602, 0]
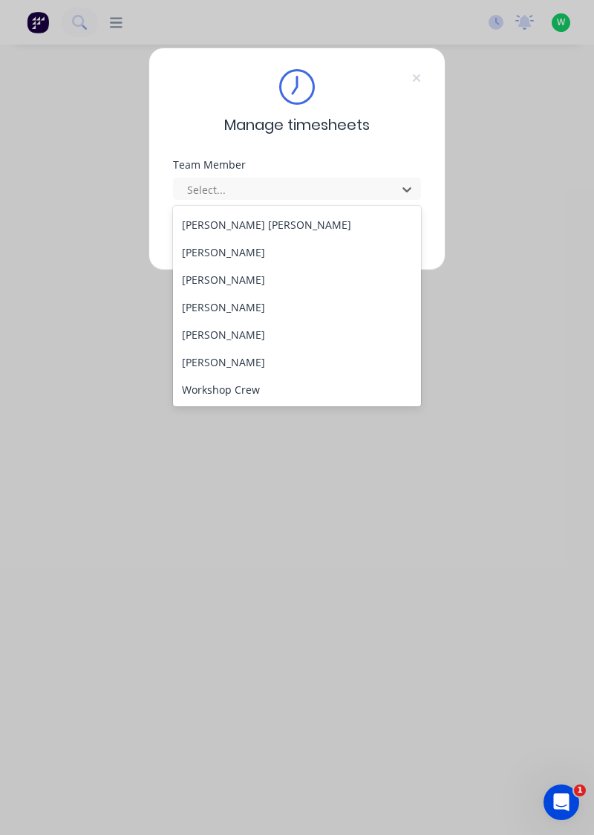
click at [230, 362] on div "Tony Woods" at bounding box center [297, 361] width 249 height 27
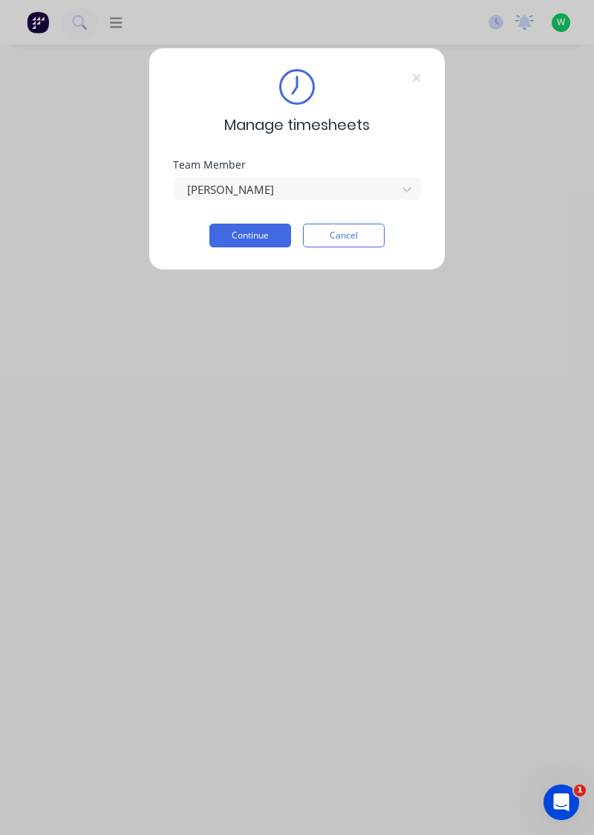
click at [266, 239] on button "Continue" at bounding box center [250, 235] width 82 height 24
